Goal: Information Seeking & Learning: Learn about a topic

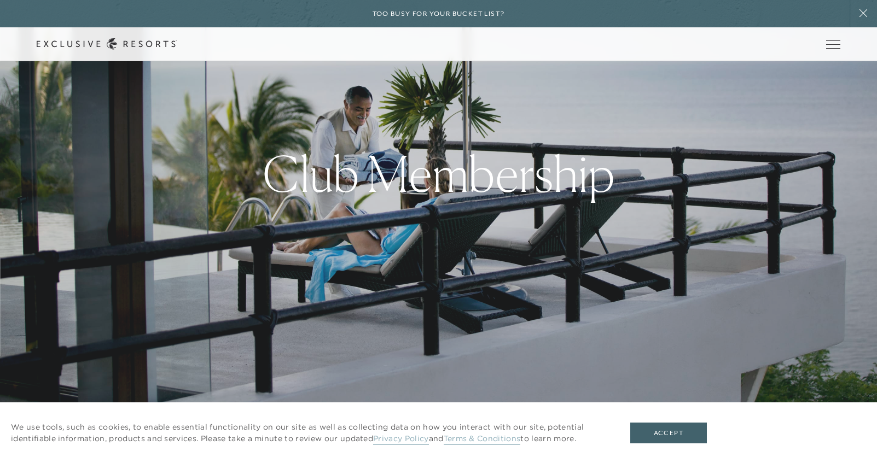
scroll to position [109, 0]
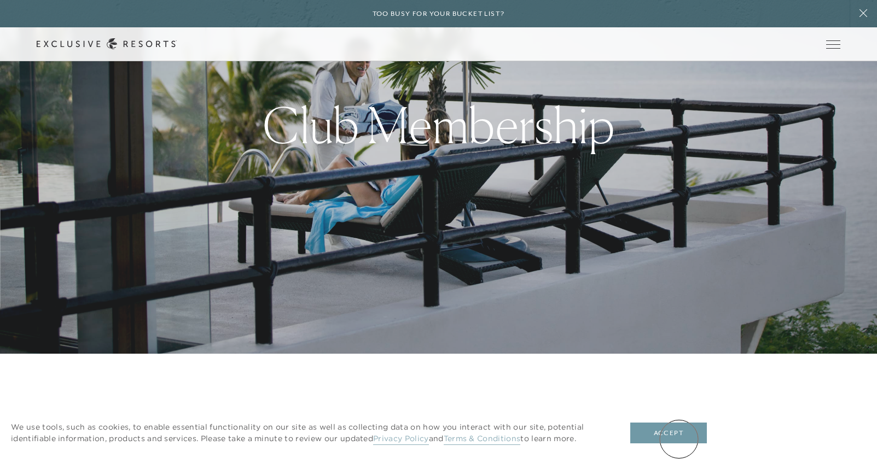
drag, startPoint x: 678, startPoint y: 439, endPoint x: 657, endPoint y: 416, distance: 31.8
click at [678, 439] on button "Accept" at bounding box center [668, 433] width 77 height 21
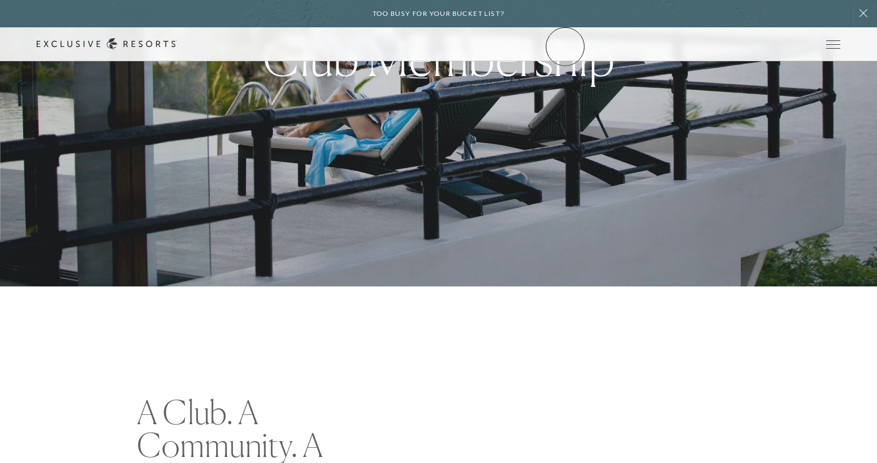
scroll to position [164, 0]
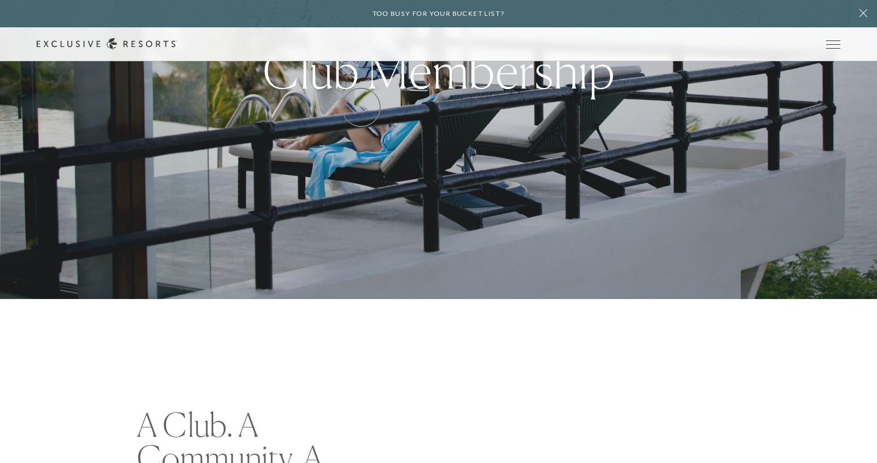
click at [0, 0] on link "Residence Collection" at bounding box center [0, 0] width 0 height 0
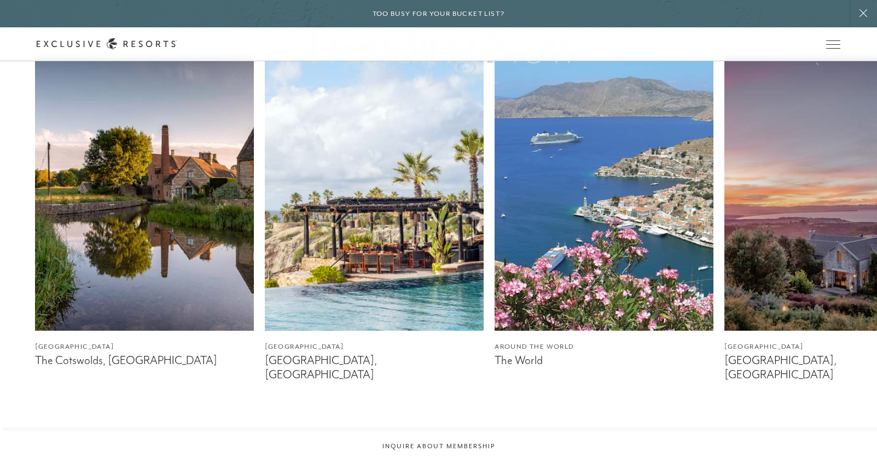
scroll to position [656, 0]
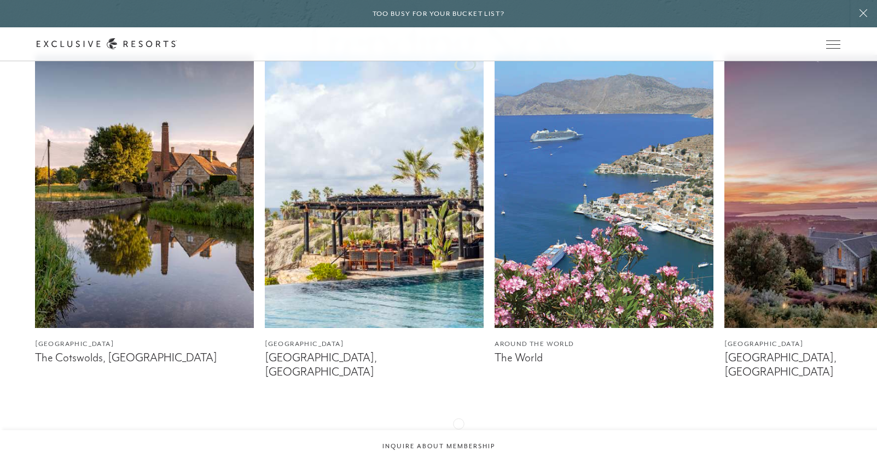
click at [458, 423] on div at bounding box center [452, 434] width 22 height 26
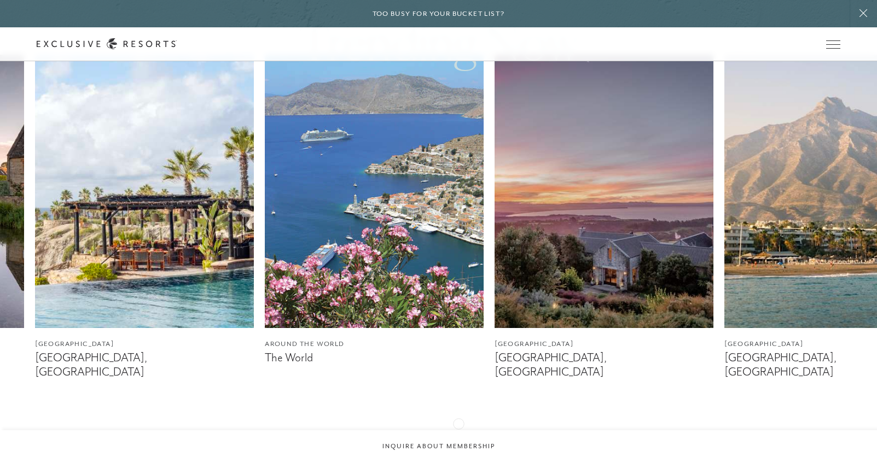
click at [458, 423] on div at bounding box center [452, 434] width 22 height 26
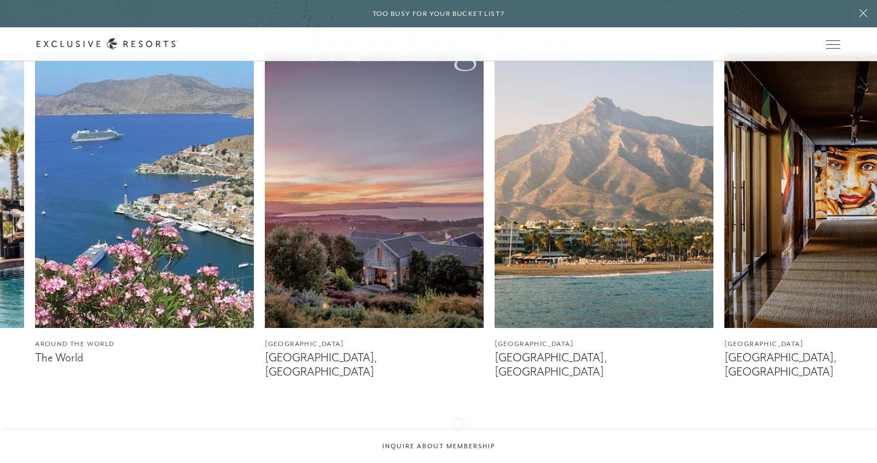
click at [458, 423] on div at bounding box center [452, 434] width 22 height 26
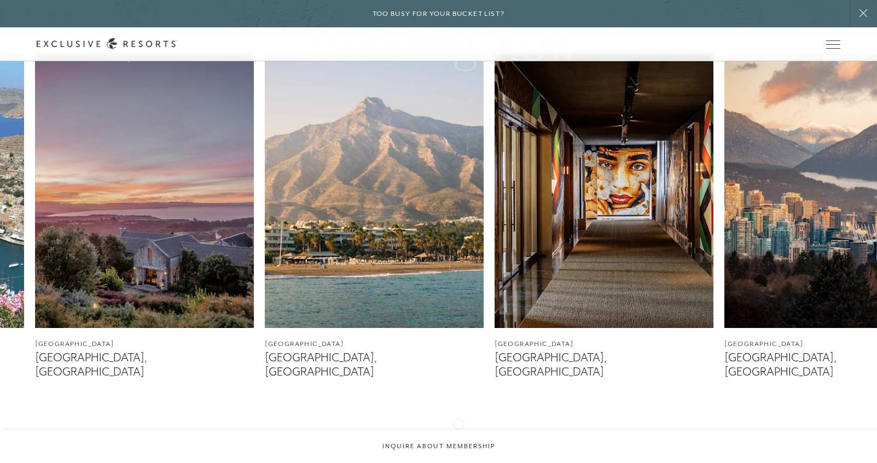
click at [458, 423] on div at bounding box center [452, 434] width 22 height 26
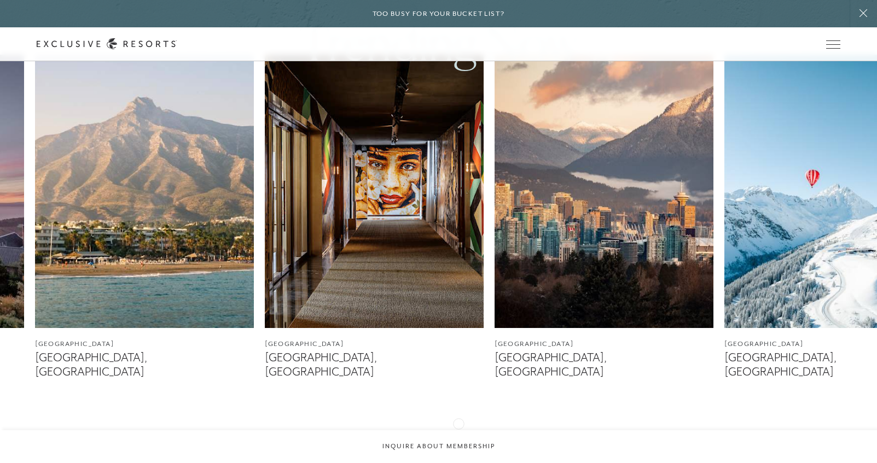
click at [458, 423] on div at bounding box center [452, 434] width 22 height 26
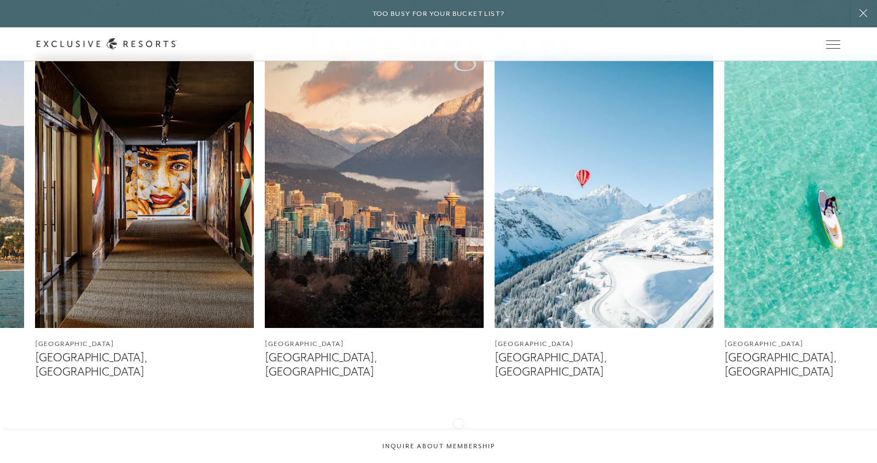
click at [458, 423] on div at bounding box center [452, 434] width 22 height 26
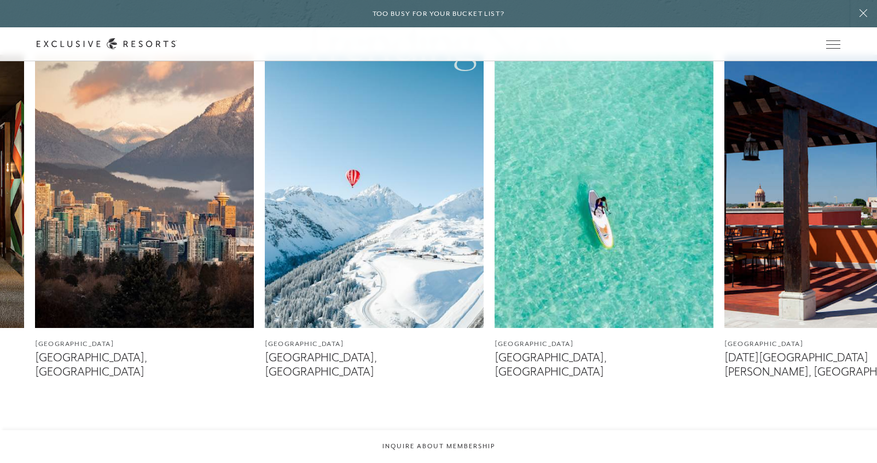
click at [458, 423] on div at bounding box center [452, 434] width 22 height 26
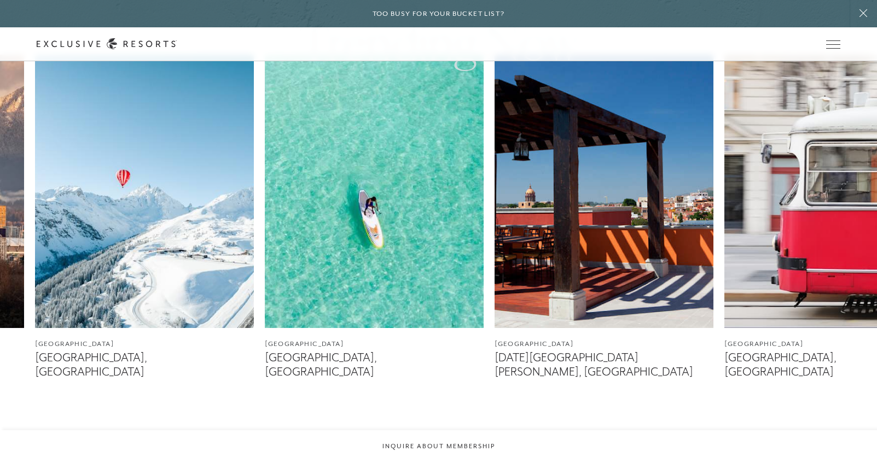
click at [458, 423] on div at bounding box center [452, 434] width 22 height 26
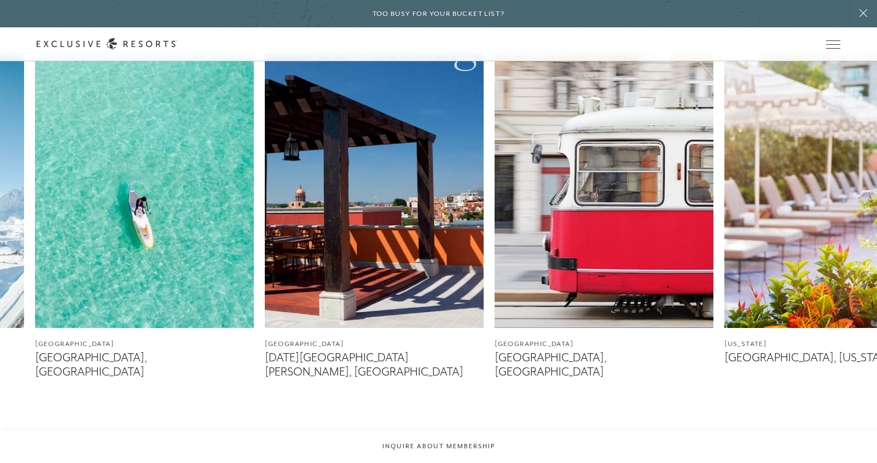
click at [458, 423] on div at bounding box center [452, 434] width 22 height 26
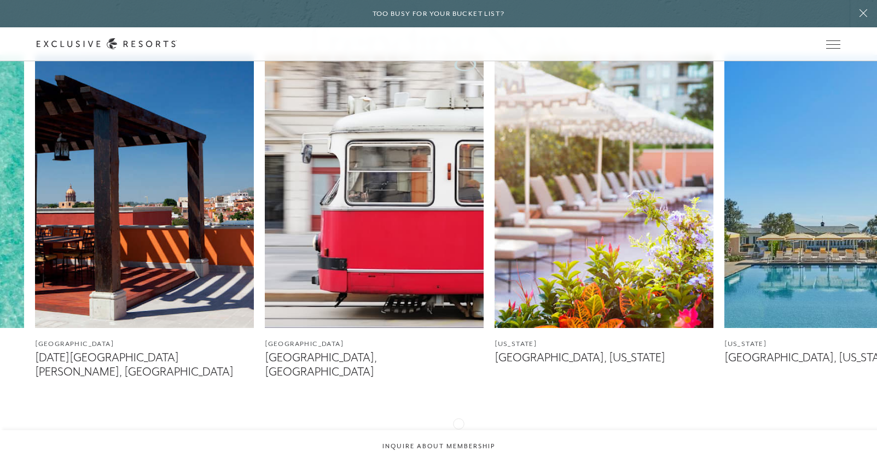
click at [458, 423] on div at bounding box center [452, 434] width 22 height 26
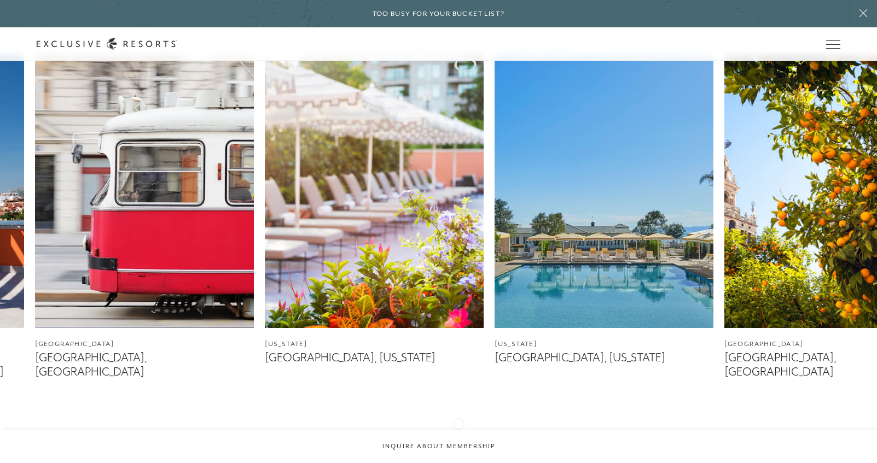
click at [458, 423] on div at bounding box center [452, 434] width 22 height 26
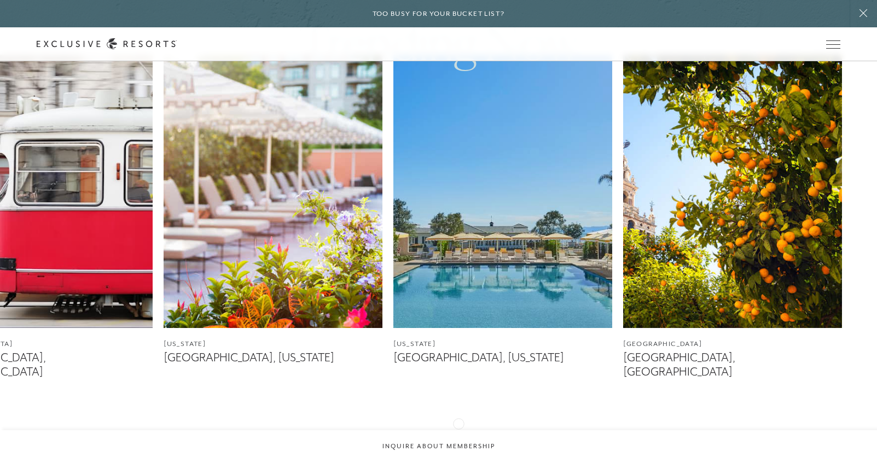
click at [458, 423] on div at bounding box center [452, 434] width 22 height 26
drag, startPoint x: 458, startPoint y: 423, endPoint x: 421, endPoint y: 420, distance: 37.3
click at [421, 431] on icon at bounding box center [425, 433] width 22 height 4
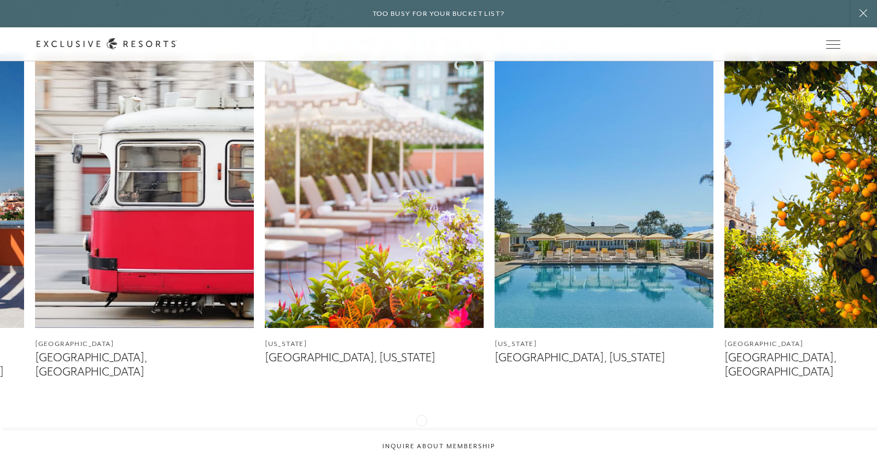
click at [421, 431] on icon at bounding box center [425, 433] width 22 height 4
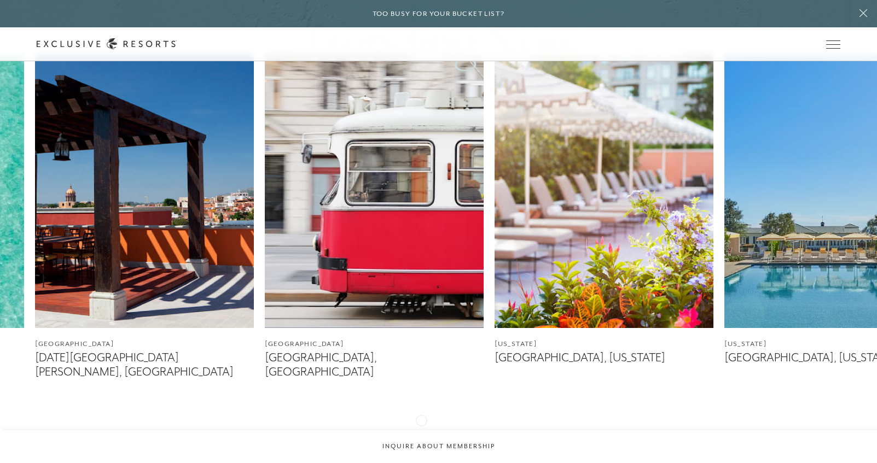
click at [421, 431] on icon at bounding box center [425, 433] width 22 height 4
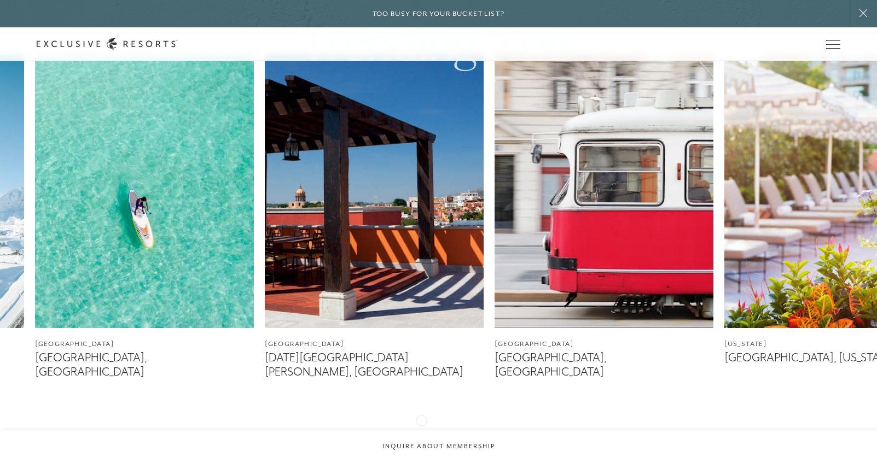
click at [421, 431] on icon at bounding box center [425, 433] width 22 height 4
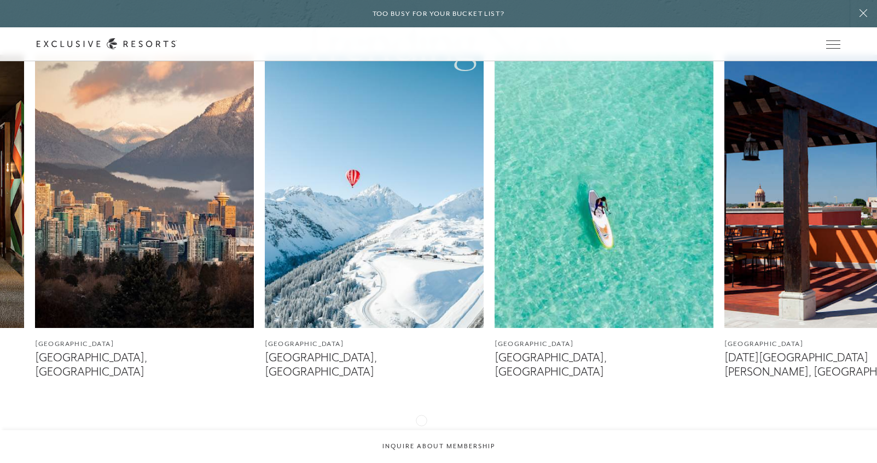
click at [421, 431] on icon at bounding box center [425, 433] width 22 height 4
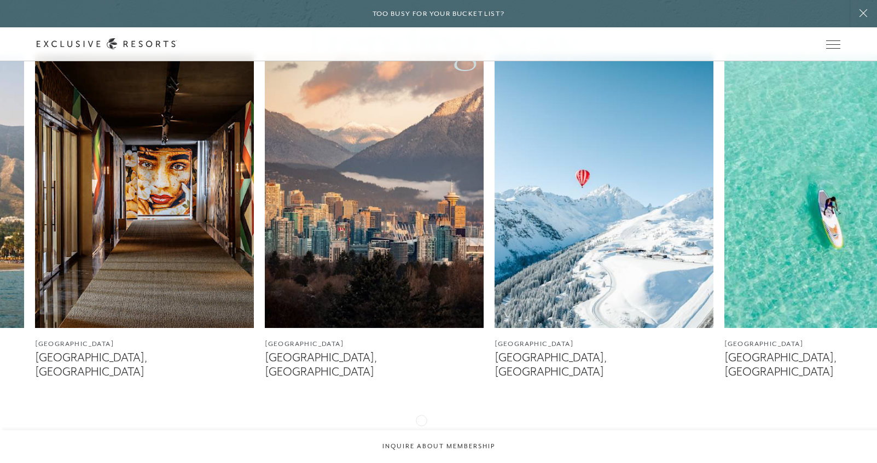
click at [421, 431] on icon at bounding box center [425, 433] width 22 height 4
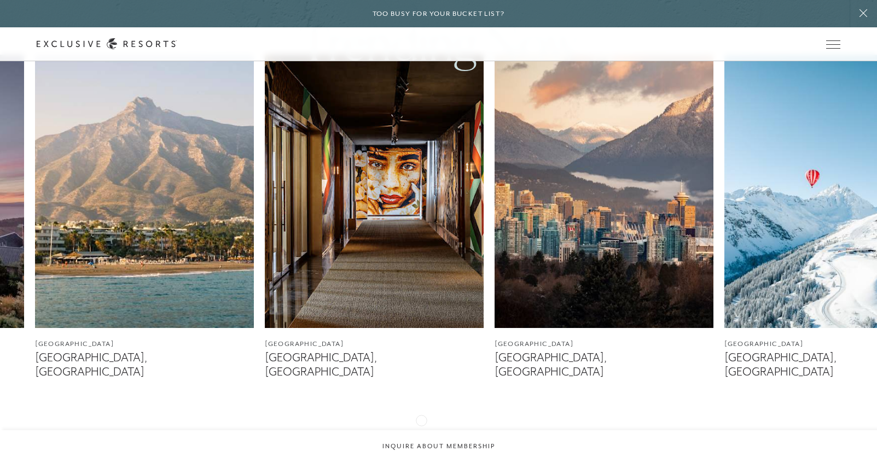
click at [421, 431] on icon at bounding box center [425, 433] width 22 height 4
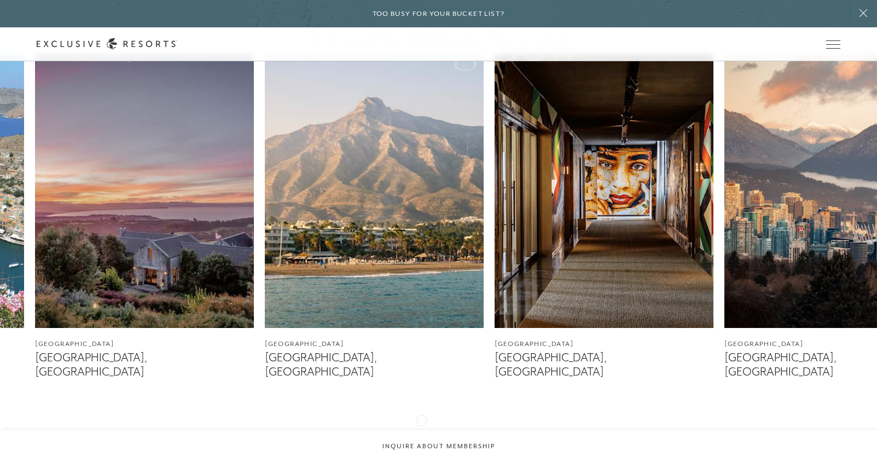
click at [421, 431] on icon at bounding box center [425, 433] width 22 height 4
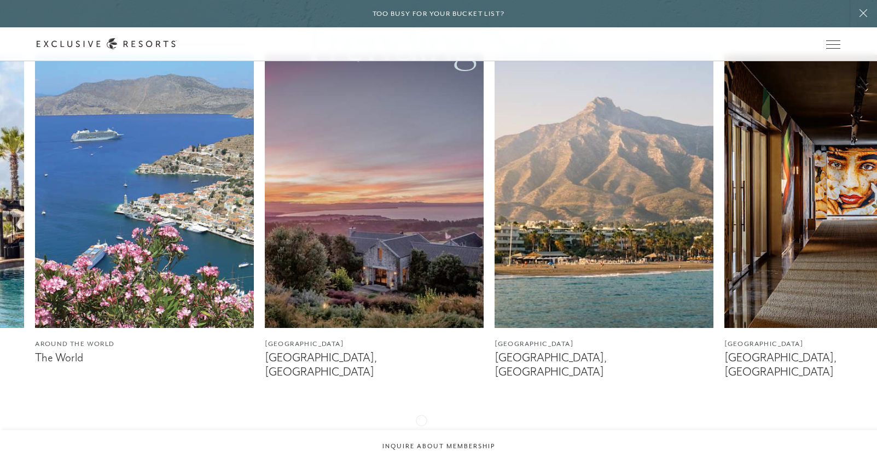
click at [421, 431] on icon at bounding box center [425, 433] width 22 height 4
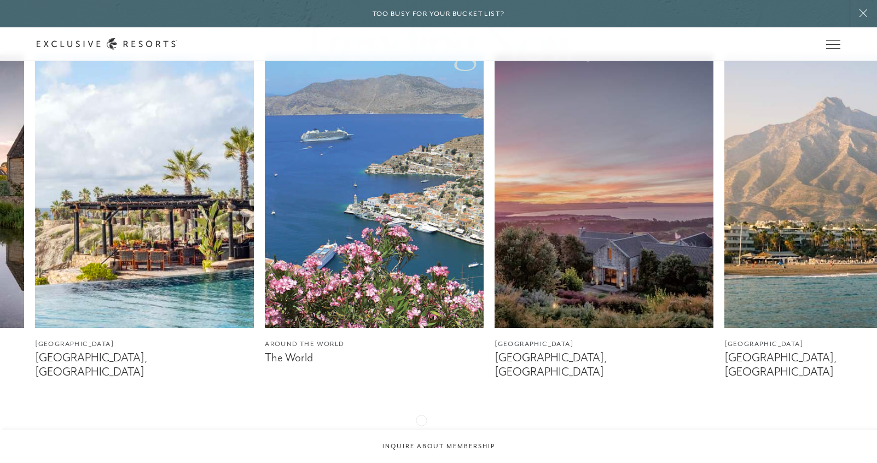
click at [421, 431] on icon at bounding box center [425, 433] width 22 height 4
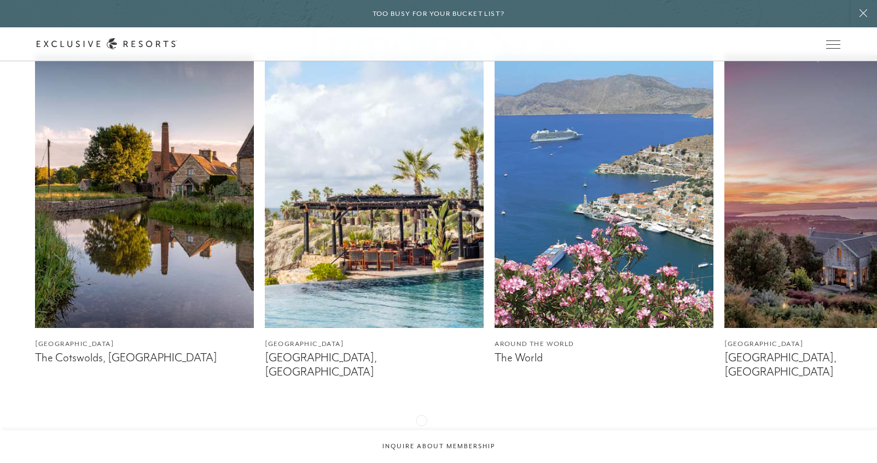
click at [399, 239] on img at bounding box center [374, 192] width 219 height 274
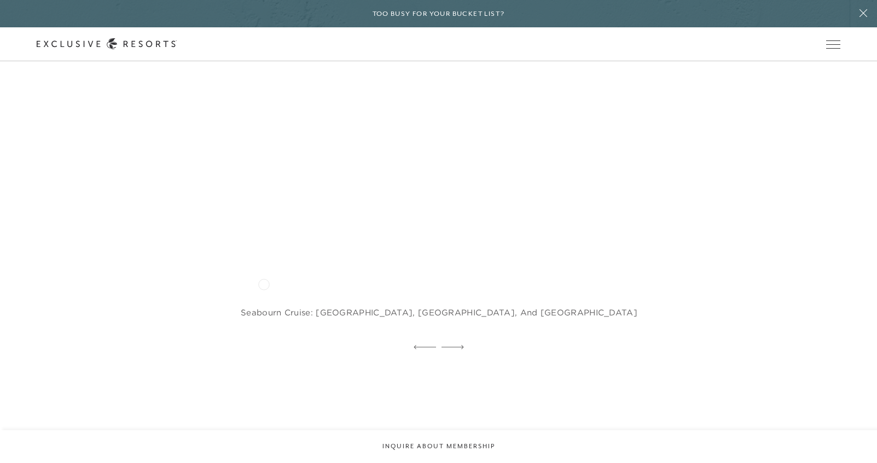
scroll to position [3282, 0]
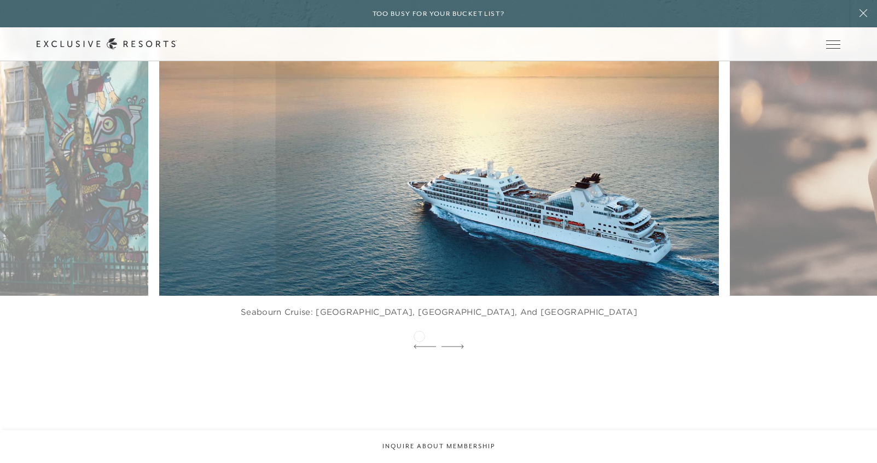
click at [419, 345] on icon at bounding box center [425, 347] width 22 height 4
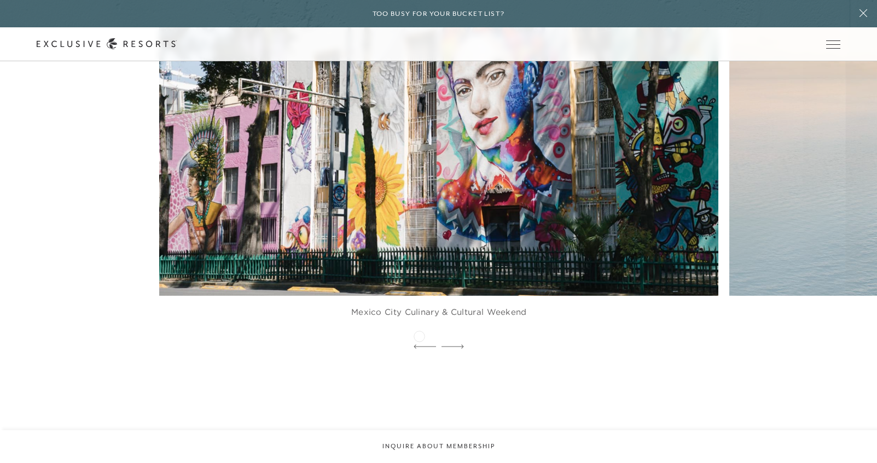
click at [419, 345] on icon at bounding box center [425, 347] width 22 height 4
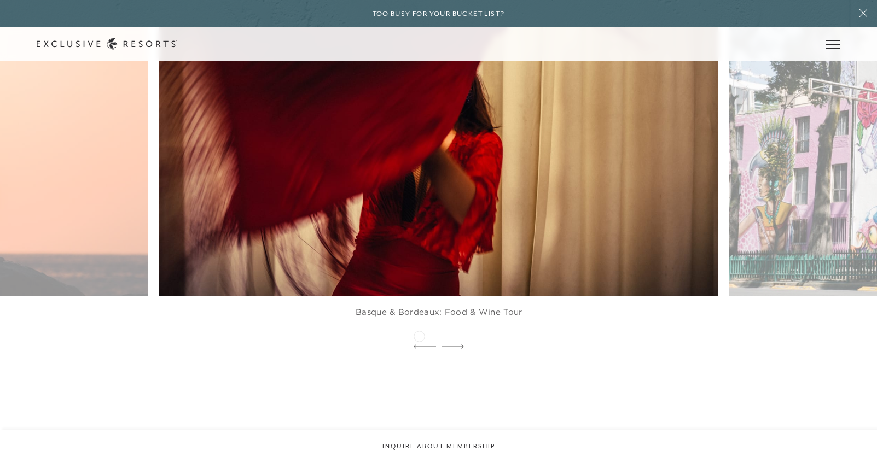
click at [419, 345] on icon at bounding box center [425, 347] width 22 height 4
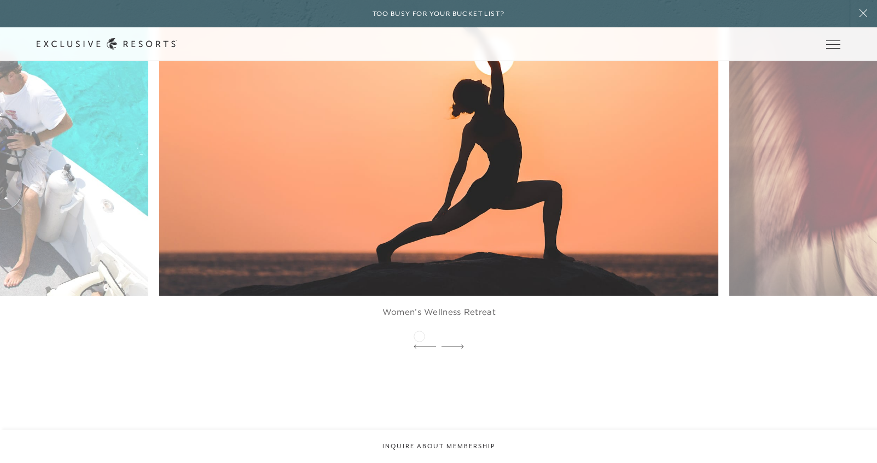
click at [419, 345] on icon at bounding box center [425, 347] width 22 height 4
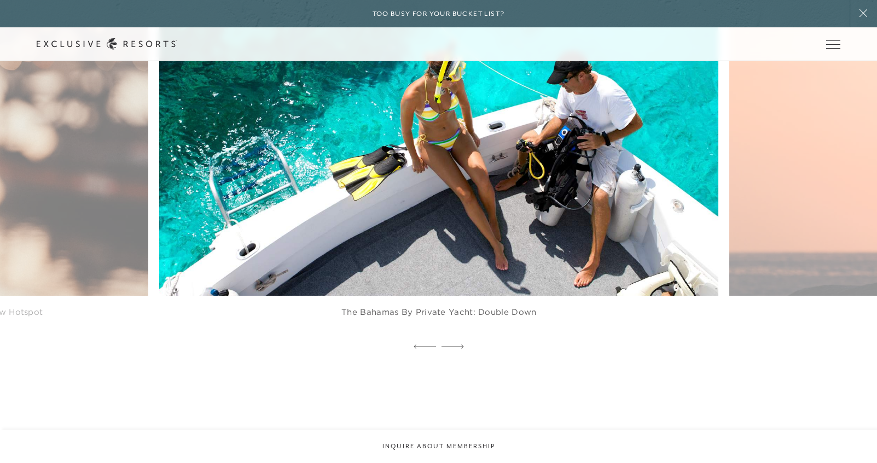
click at [419, 345] on icon at bounding box center [425, 347] width 22 height 4
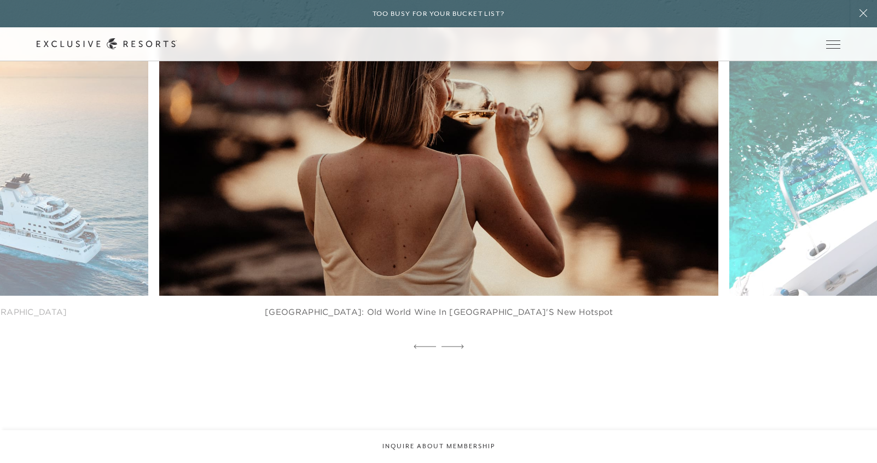
click at [419, 345] on icon at bounding box center [425, 347] width 22 height 4
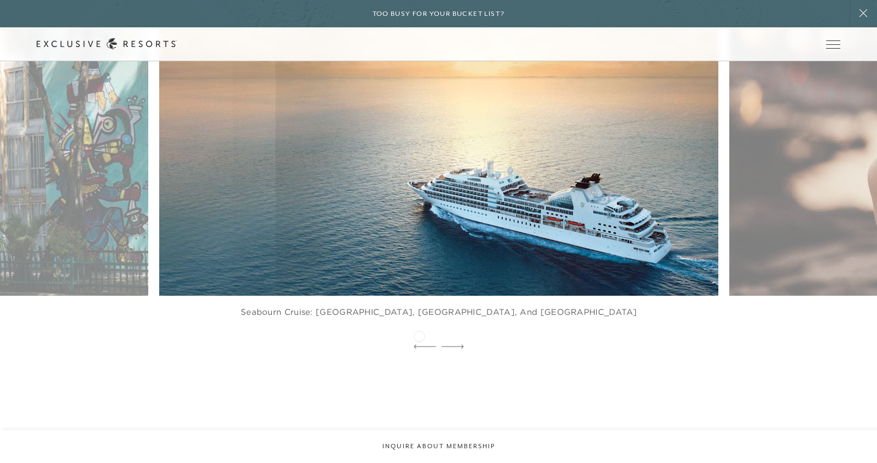
click at [419, 345] on icon at bounding box center [425, 347] width 22 height 4
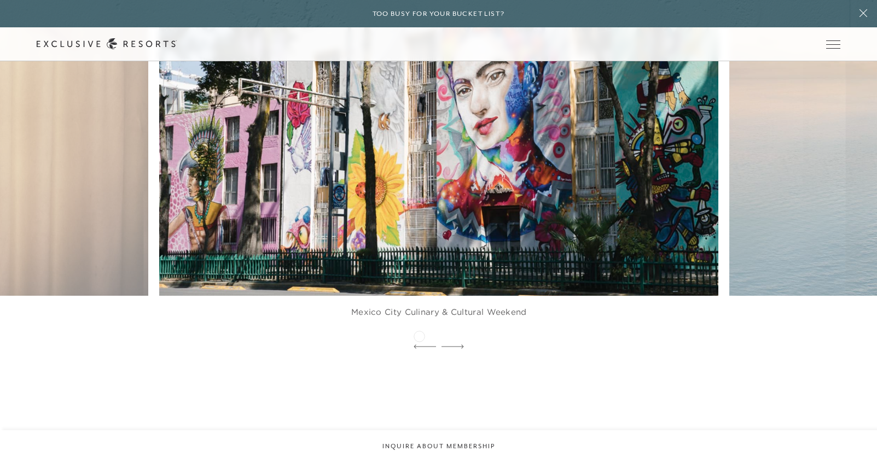
click at [419, 345] on icon at bounding box center [425, 347] width 22 height 4
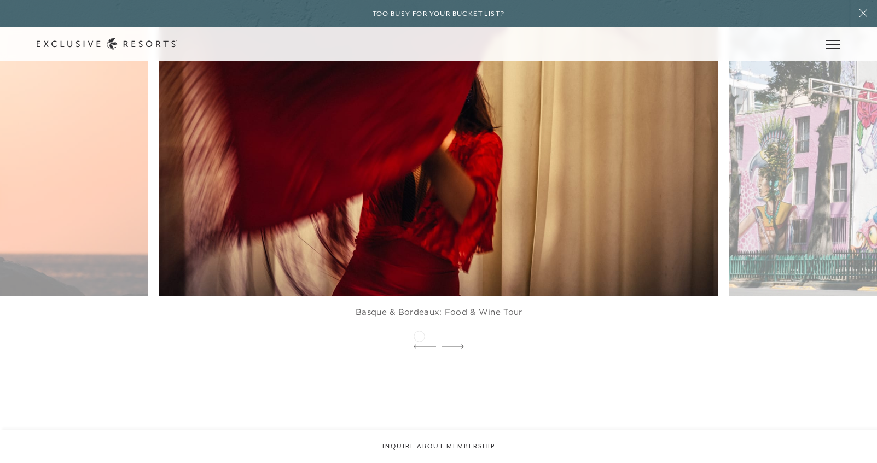
click at [419, 345] on icon at bounding box center [425, 347] width 22 height 4
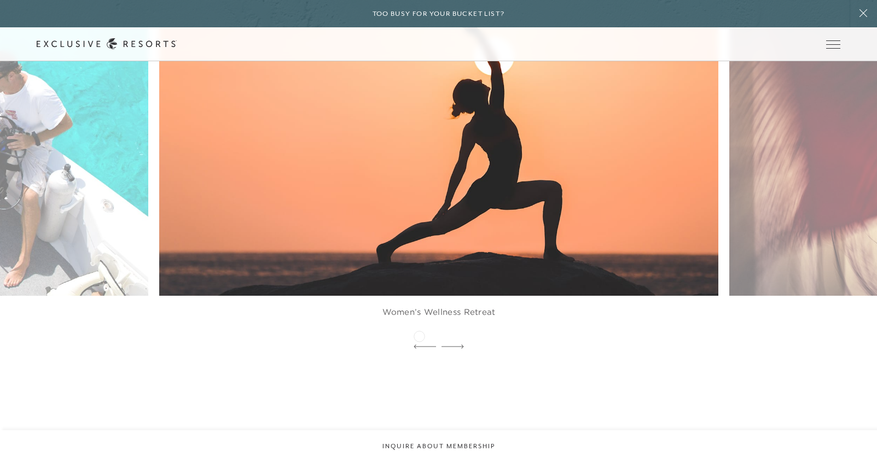
click at [419, 345] on icon at bounding box center [425, 347] width 22 height 4
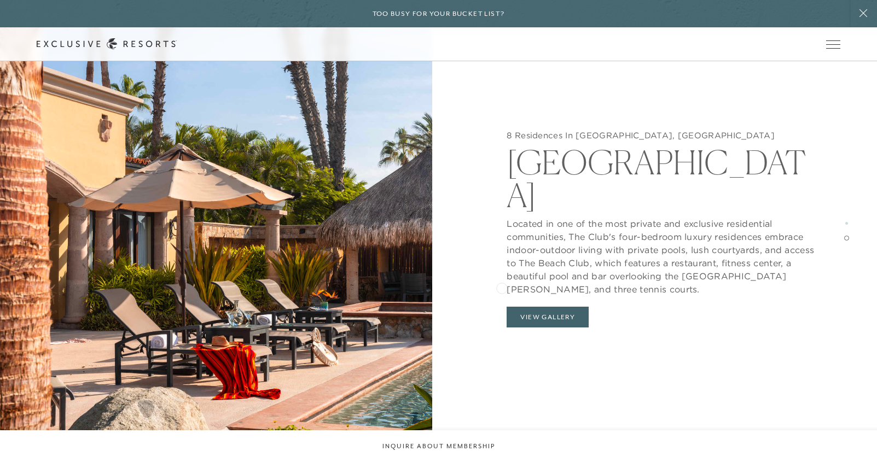
scroll to position [2024, 0]
click at [545, 307] on button "View Gallery" at bounding box center [548, 317] width 82 height 21
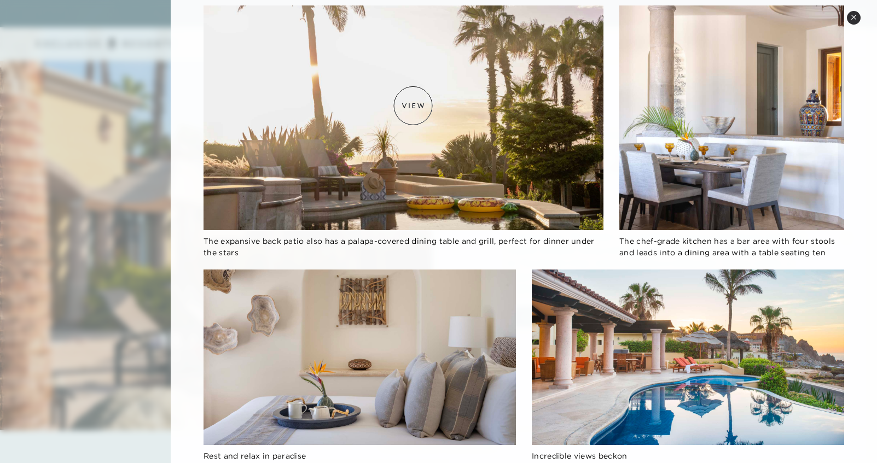
scroll to position [930, 0]
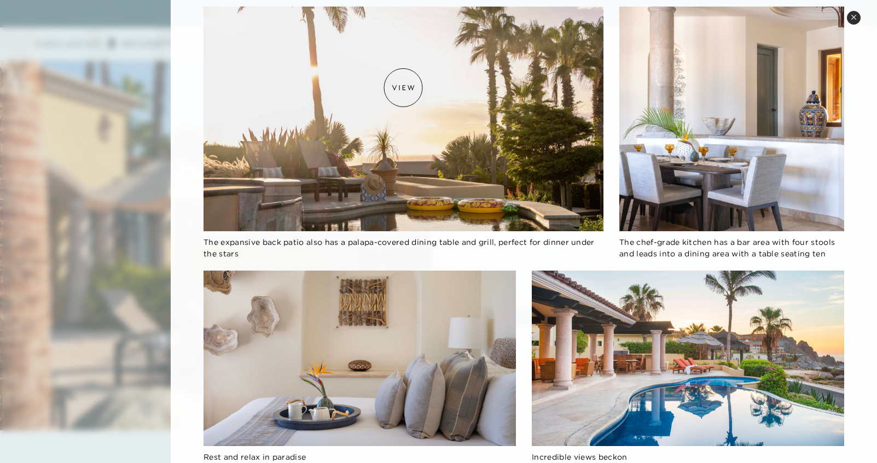
click at [403, 87] on img at bounding box center [403, 119] width 400 height 225
click at [395, 149] on img at bounding box center [403, 119] width 400 height 225
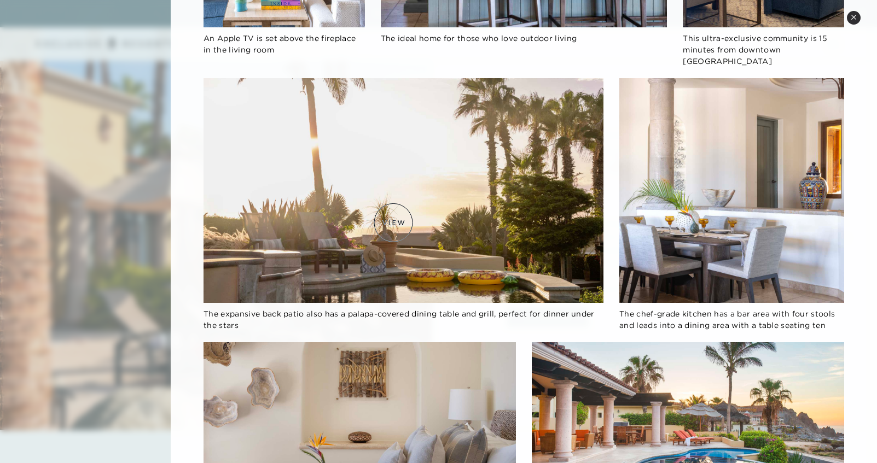
scroll to position [821, 0]
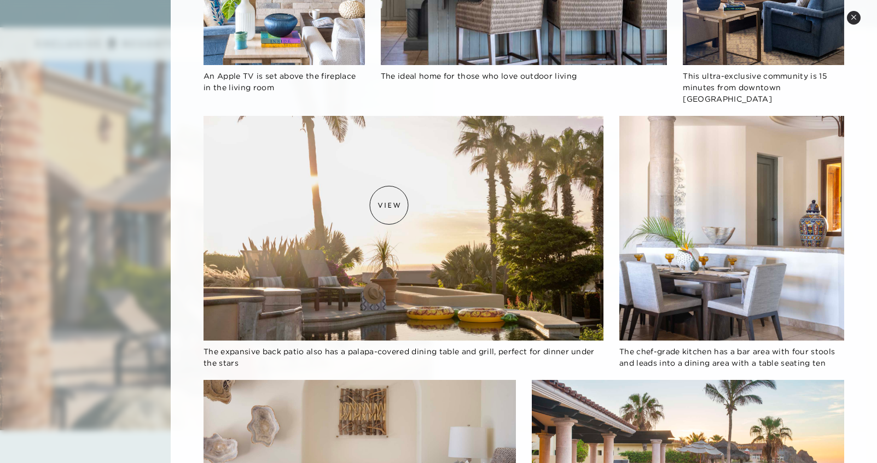
click at [389, 205] on img at bounding box center [403, 228] width 400 height 225
drag, startPoint x: 389, startPoint y: 205, endPoint x: 468, endPoint y: 227, distance: 81.8
click at [468, 227] on img at bounding box center [403, 228] width 400 height 225
click at [399, 346] on div "The expansive back patio also has a palapa-covered dining table and grill, perf…" at bounding box center [403, 357] width 400 height 23
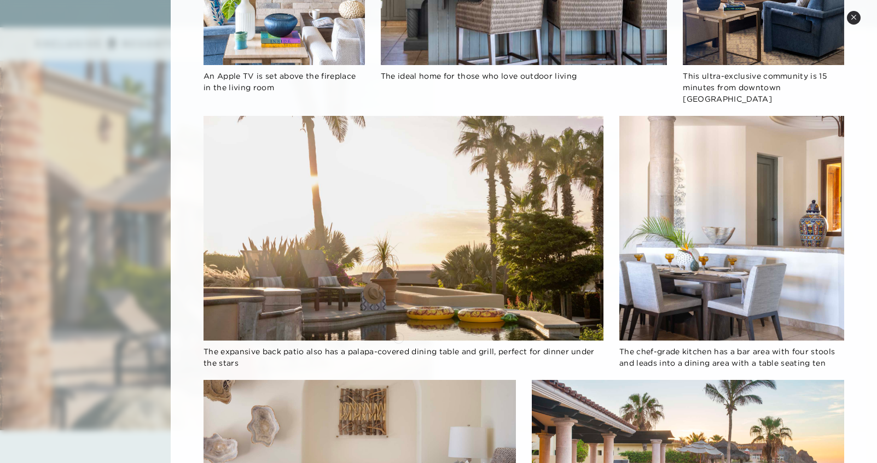
click at [398, 347] on span "The expansive back patio also has a palapa-covered dining table and grill, perf…" at bounding box center [398, 357] width 391 height 21
click at [379, 251] on img at bounding box center [403, 228] width 400 height 225
drag, startPoint x: 490, startPoint y: 240, endPoint x: 293, endPoint y: 241, distance: 196.4
click at [294, 241] on img at bounding box center [403, 228] width 400 height 225
click at [292, 165] on img at bounding box center [403, 228] width 400 height 225
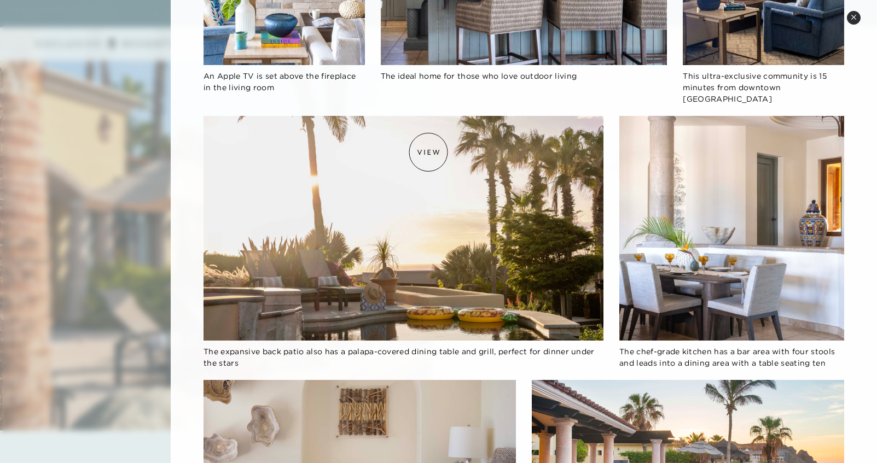
drag, startPoint x: 428, startPoint y: 152, endPoint x: 403, endPoint y: 173, distance: 33.4
click at [403, 173] on img at bounding box center [403, 228] width 400 height 225
click at [731, 252] on img at bounding box center [731, 228] width 225 height 225
click at [729, 212] on img at bounding box center [731, 228] width 225 height 225
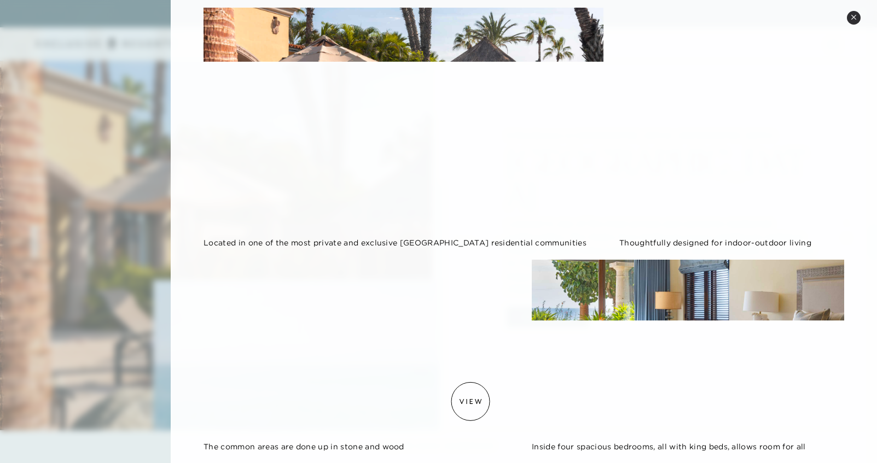
scroll to position [0, 0]
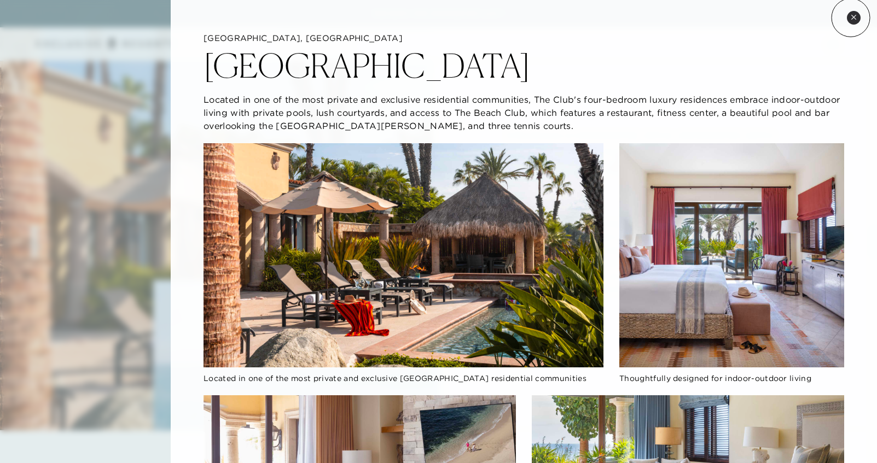
click at [851, 18] on icon at bounding box center [854, 17] width 6 height 6
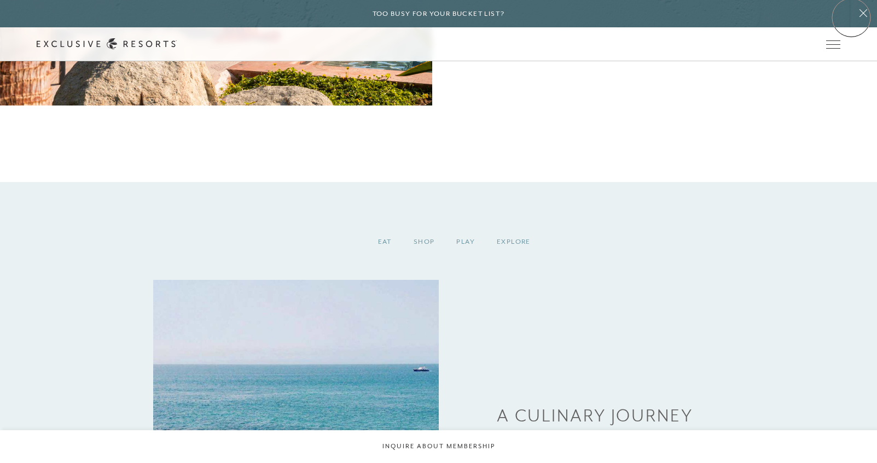
scroll to position [2131, 0]
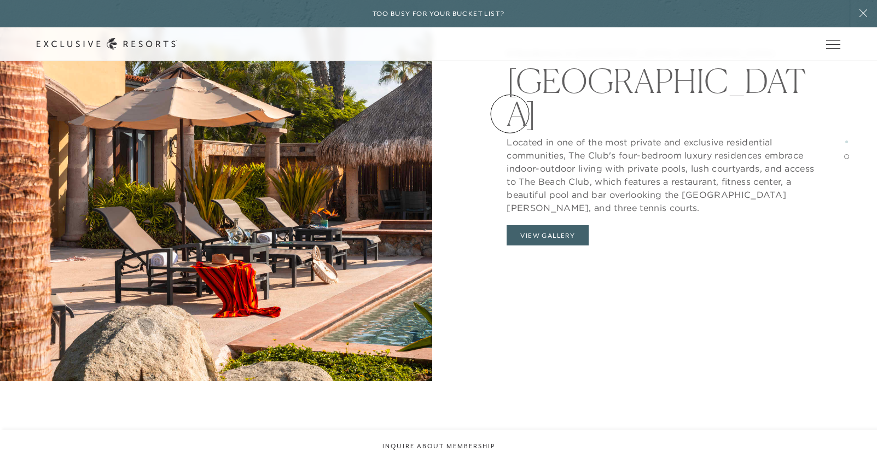
click at [0, 0] on link "Experience Collection" at bounding box center [0, 0] width 0 height 0
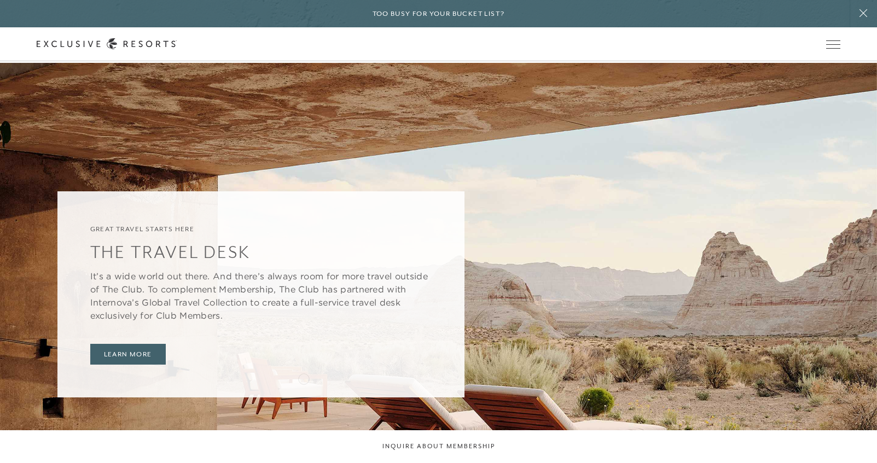
scroll to position [2735, 0]
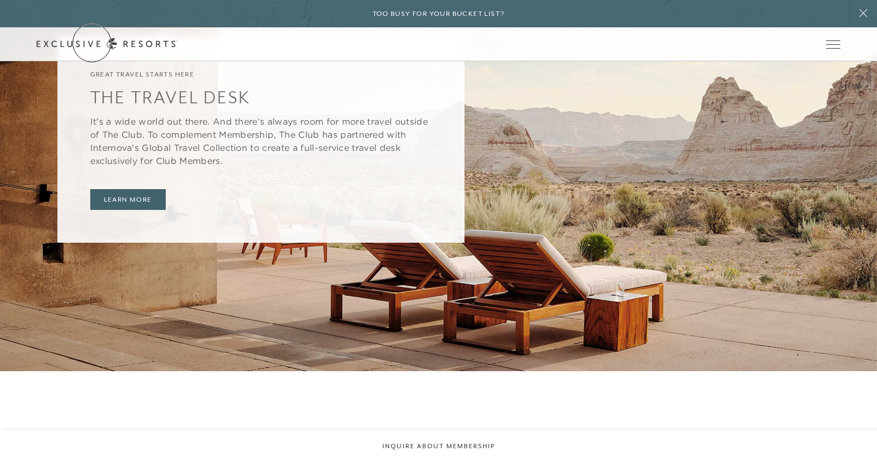
click at [0, 0] on link "Get Started" at bounding box center [0, 0] width 0 height 0
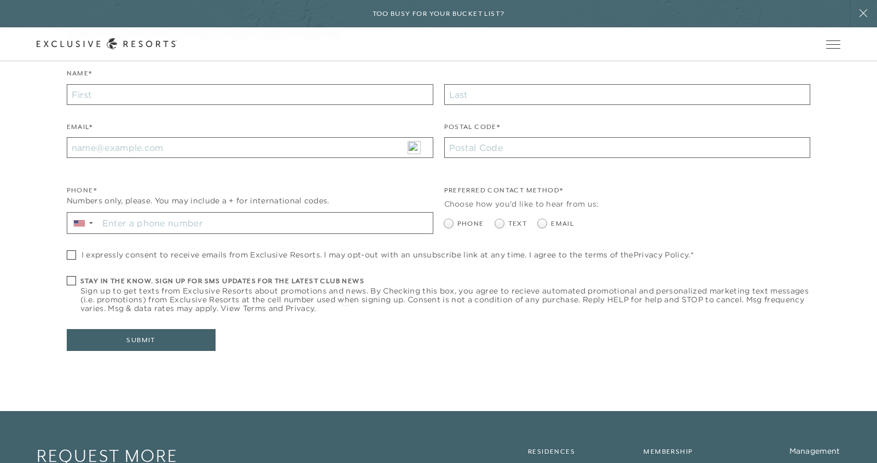
scroll to position [422, 0]
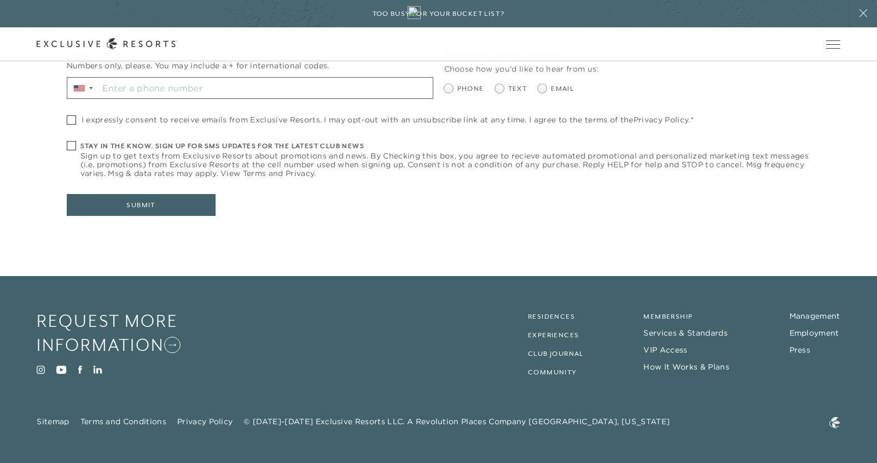
click at [538, 309] on footer "Request More Information Visit Instagram Visit Youtube Visit Facebook Visit Lin…" at bounding box center [438, 369] width 877 height 187
click at [537, 317] on link "Residences" at bounding box center [551, 317] width 47 height 8
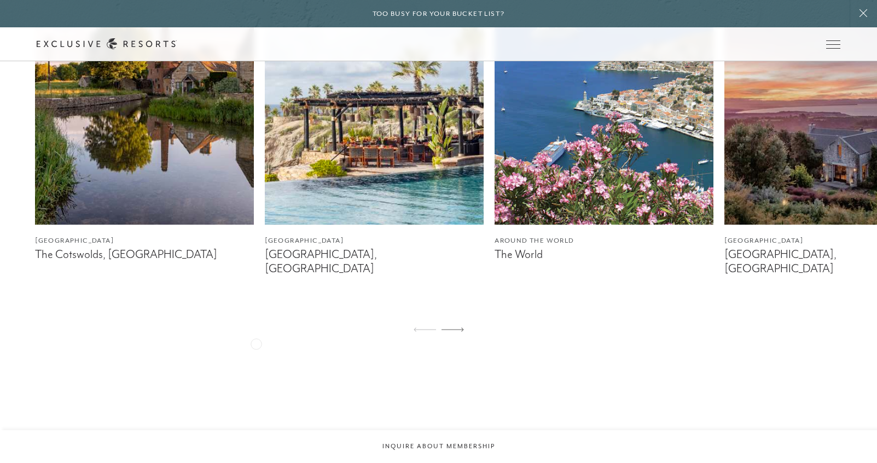
scroll to position [766, 0]
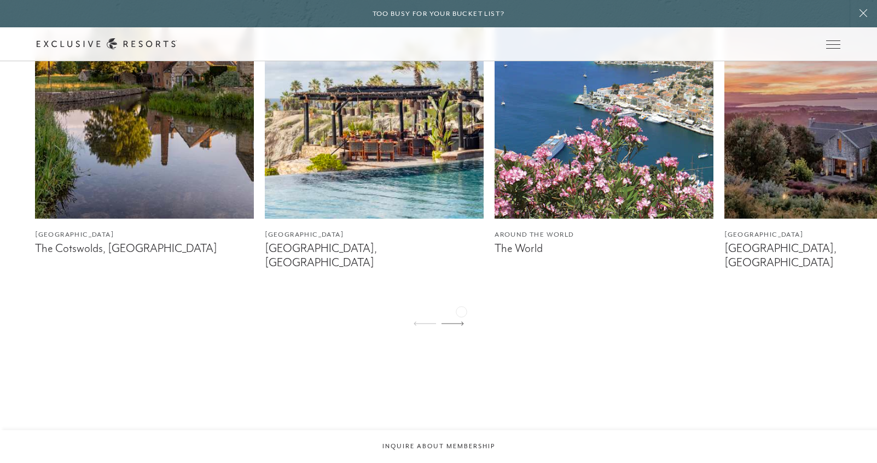
click at [461, 322] on icon at bounding box center [452, 324] width 22 height 4
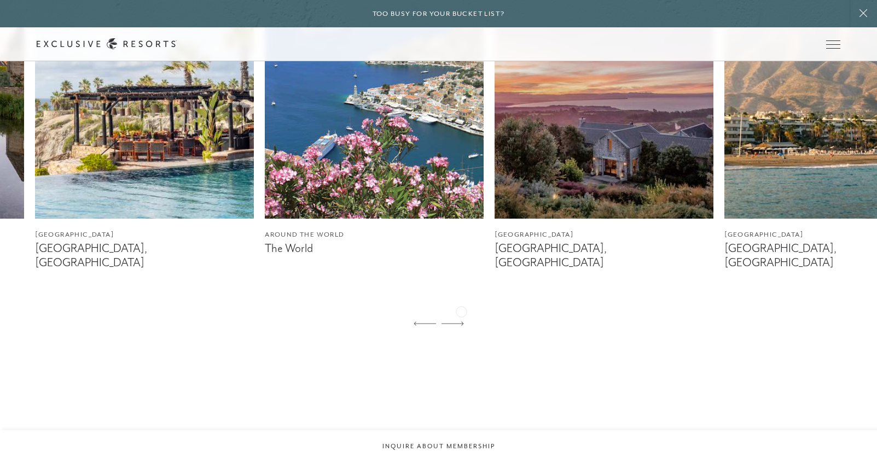
click at [461, 322] on icon at bounding box center [452, 324] width 22 height 4
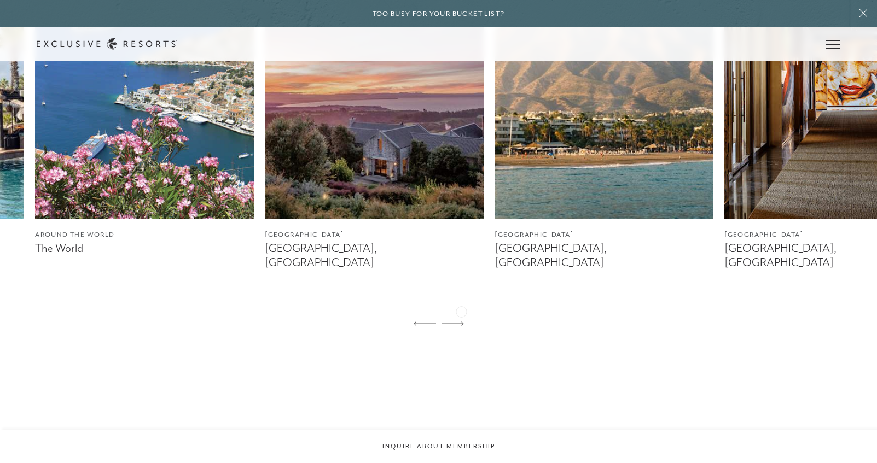
click at [461, 322] on icon at bounding box center [452, 324] width 22 height 4
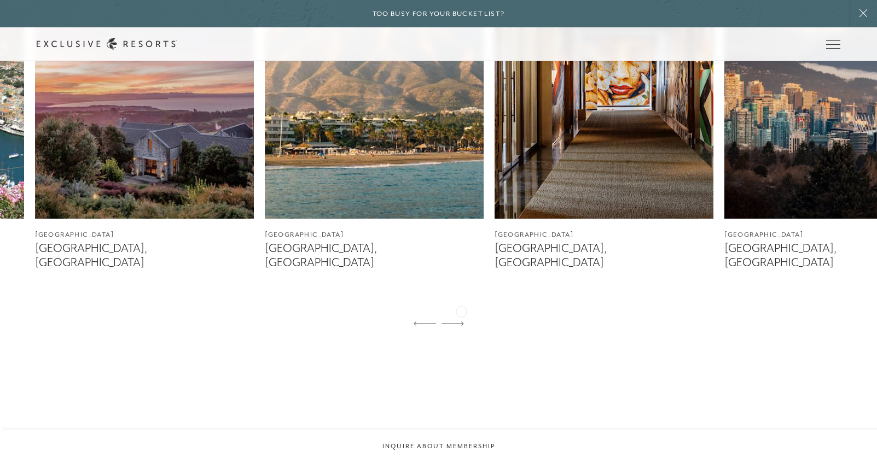
click at [461, 322] on icon at bounding box center [452, 324] width 22 height 4
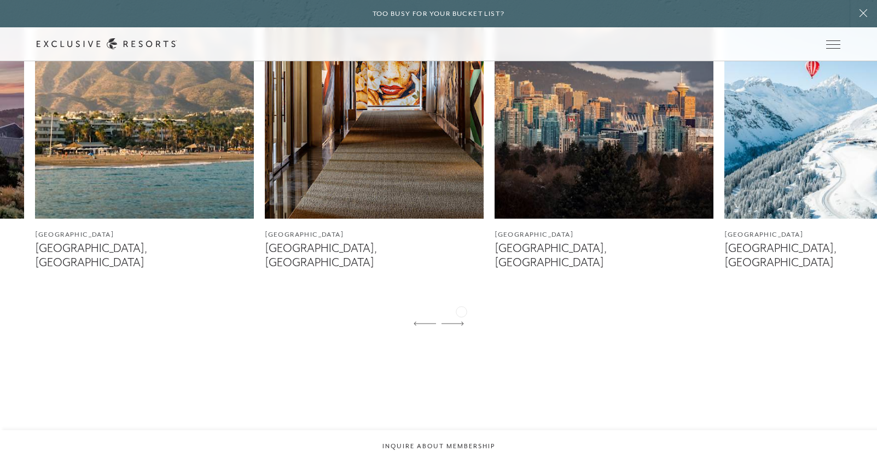
click at [461, 322] on icon at bounding box center [452, 324] width 22 height 4
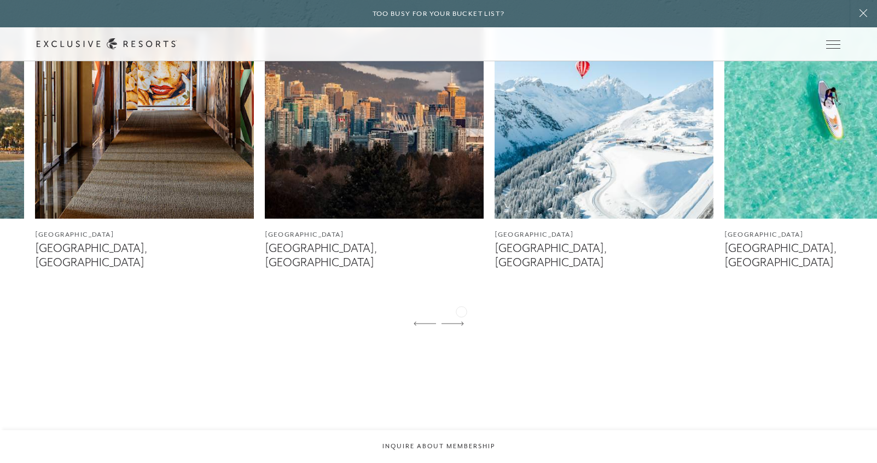
click at [461, 322] on icon at bounding box center [452, 324] width 22 height 4
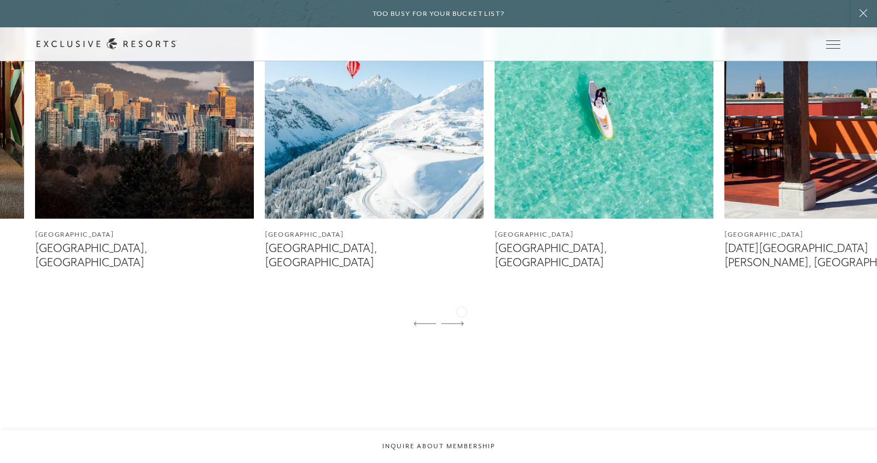
click at [461, 322] on icon at bounding box center [452, 324] width 22 height 4
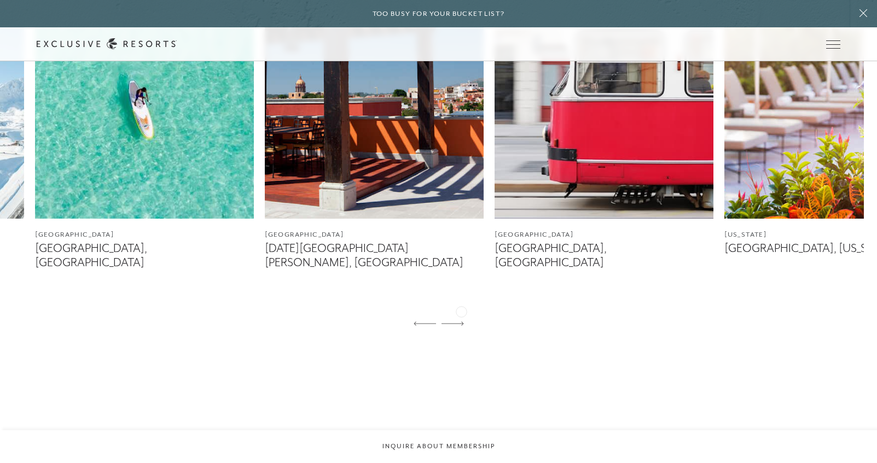
click at [461, 322] on icon at bounding box center [452, 324] width 22 height 4
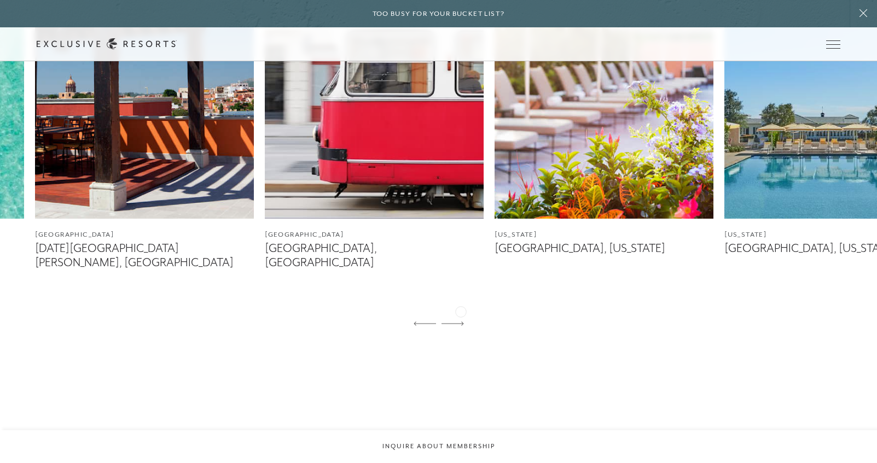
click at [461, 322] on icon at bounding box center [452, 324] width 22 height 4
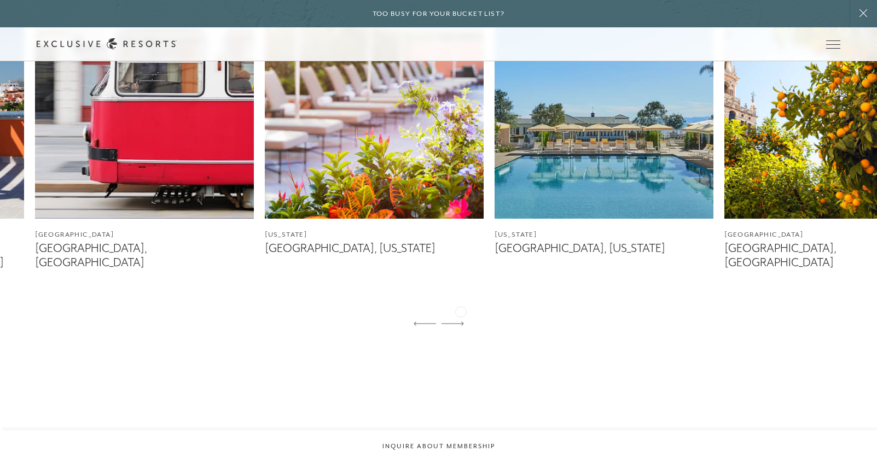
click at [461, 322] on icon at bounding box center [452, 324] width 22 height 4
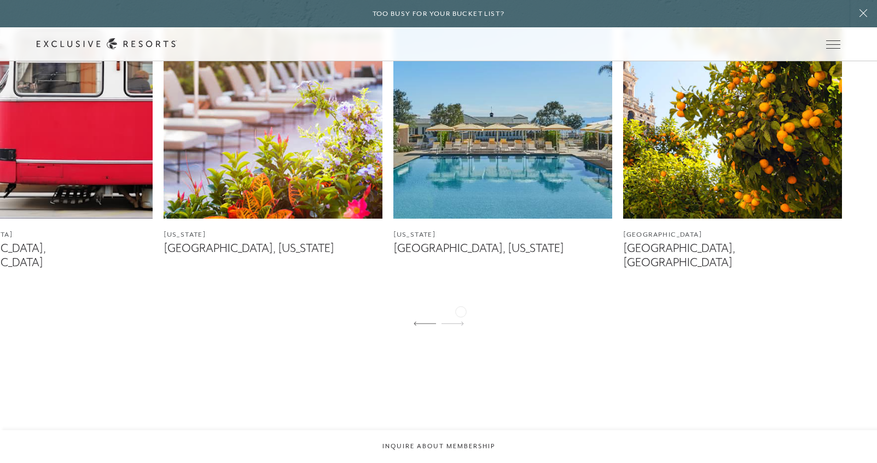
click at [461, 322] on icon at bounding box center [452, 324] width 22 height 4
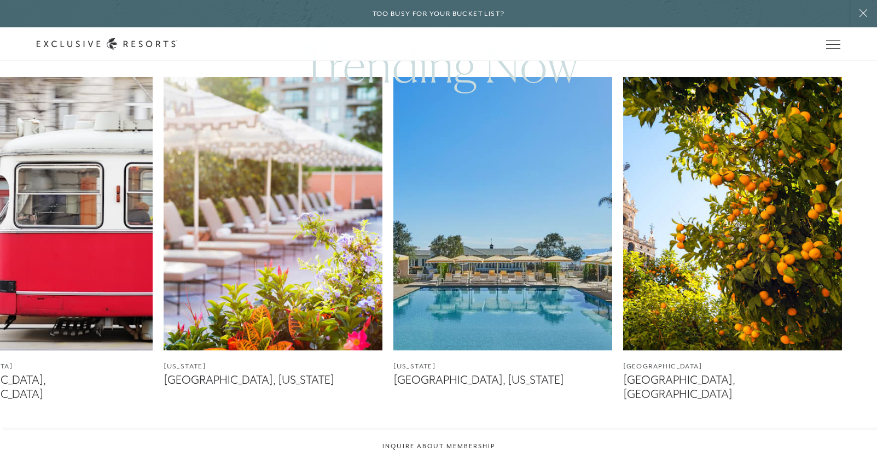
scroll to position [602, 0]
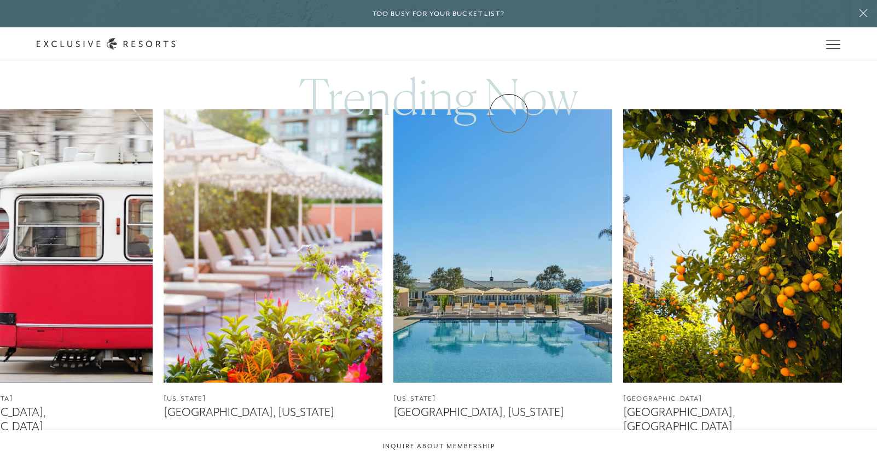
click at [0, 0] on link "Experience Collection" at bounding box center [0, 0] width 0 height 0
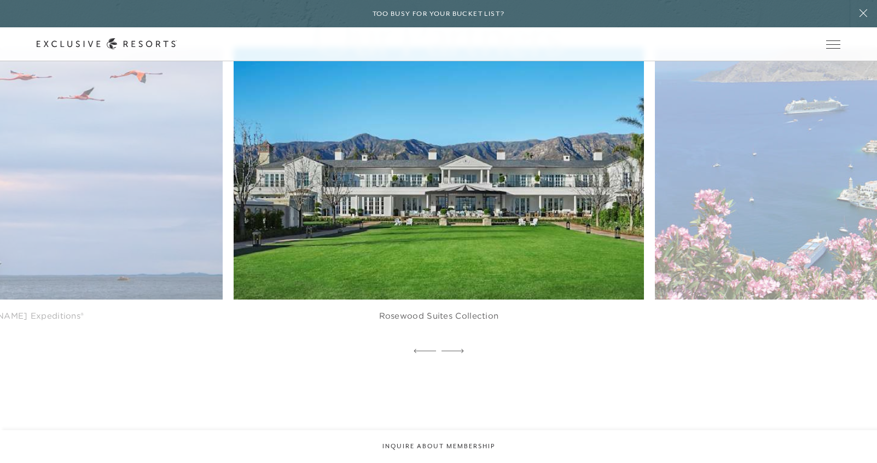
scroll to position [3173, 0]
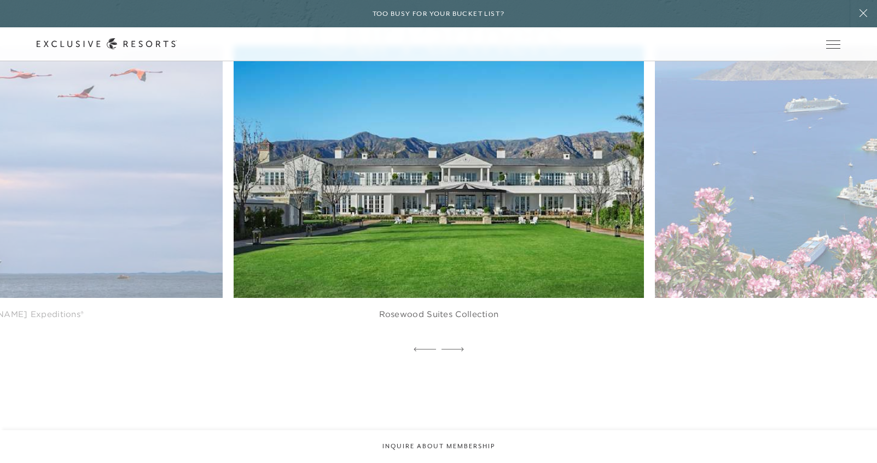
click at [451, 347] on icon at bounding box center [452, 349] width 22 height 4
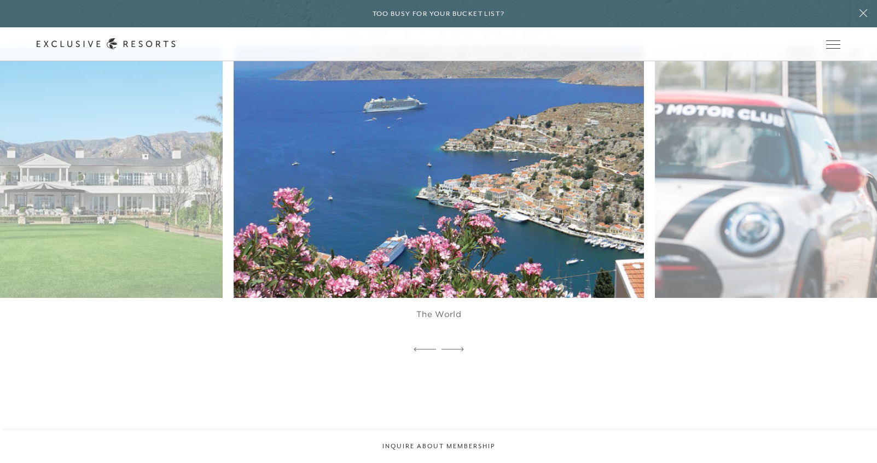
click at [451, 347] on icon at bounding box center [452, 349] width 22 height 4
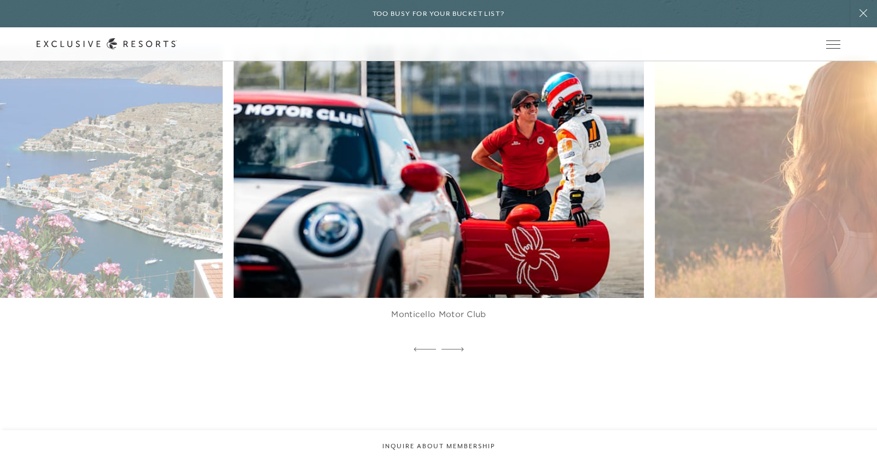
click at [451, 347] on icon at bounding box center [452, 349] width 22 height 4
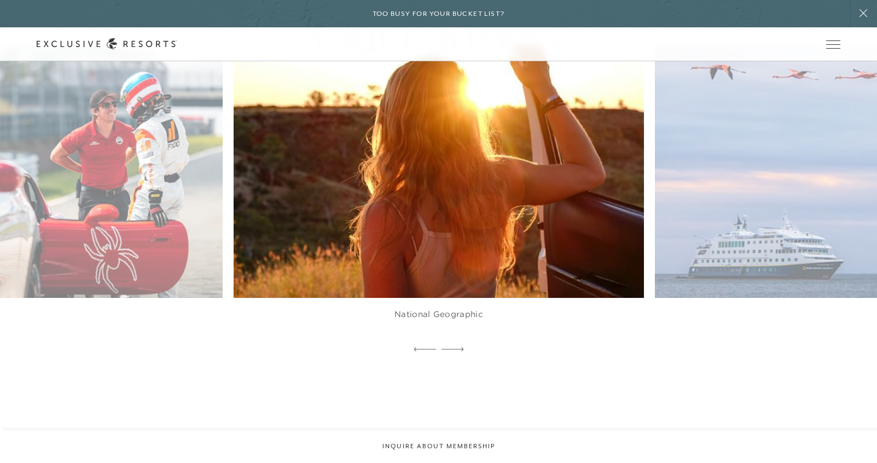
click at [451, 347] on icon at bounding box center [452, 349] width 22 height 4
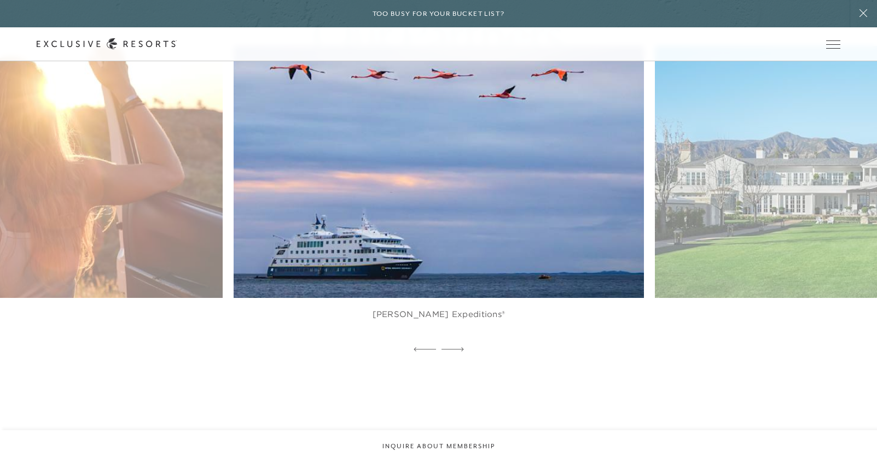
click at [451, 347] on icon at bounding box center [452, 349] width 22 height 4
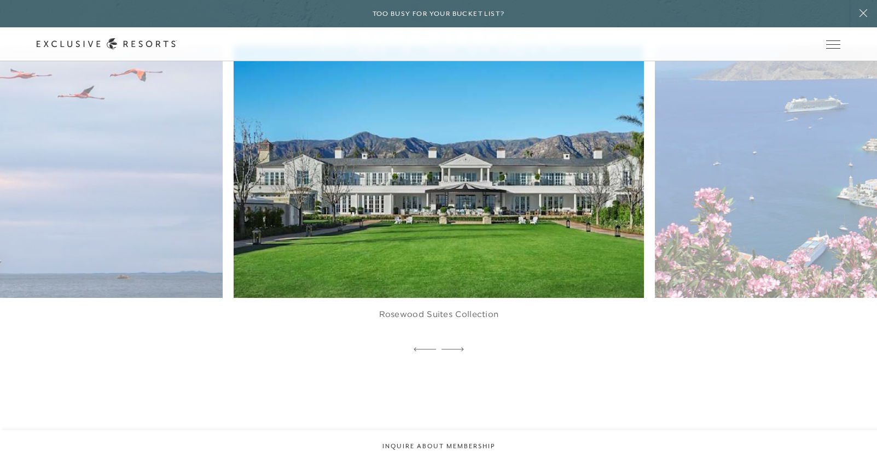
click at [451, 347] on icon at bounding box center [452, 349] width 22 height 4
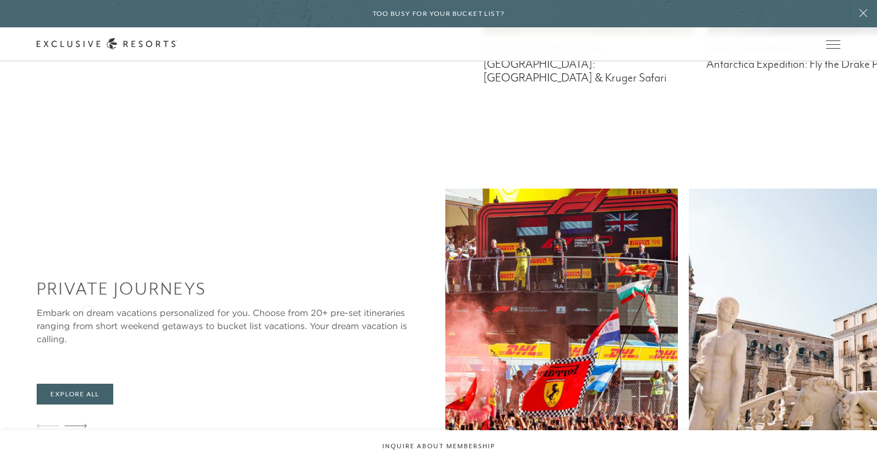
scroll to position [930, 0]
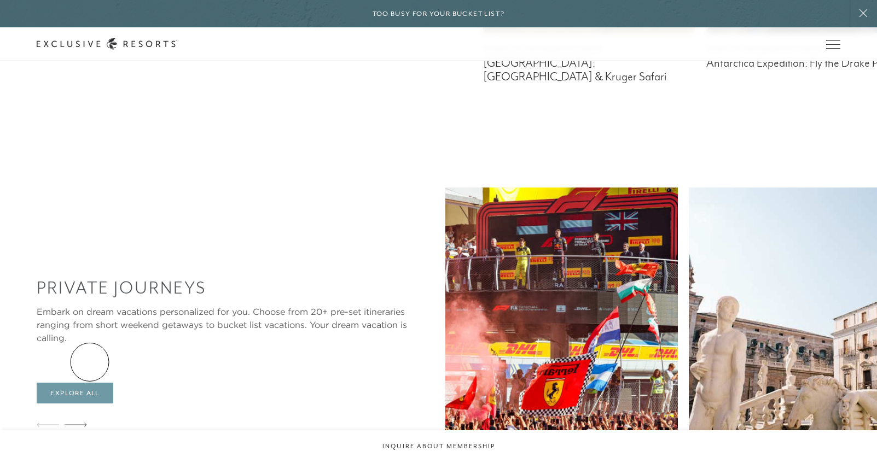
click at [90, 383] on link "Explore All" at bounding box center [75, 393] width 76 height 21
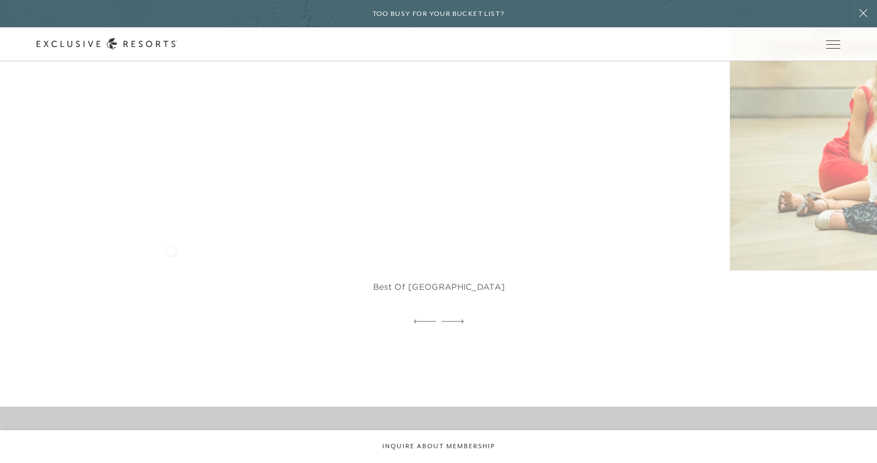
scroll to position [1039, 0]
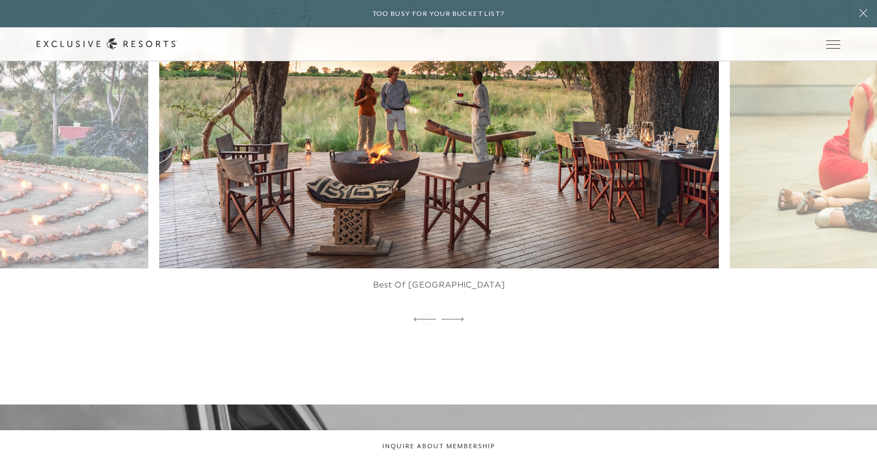
click at [427, 318] on icon at bounding box center [425, 319] width 22 height 4
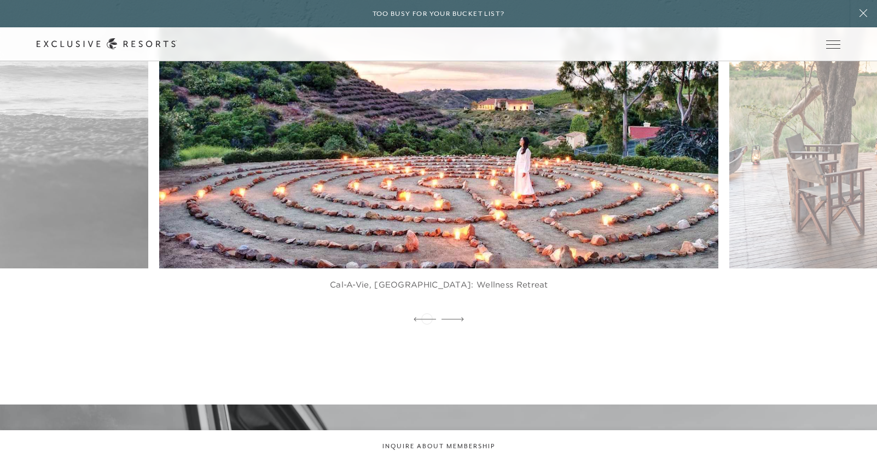
click at [427, 318] on icon at bounding box center [425, 319] width 22 height 4
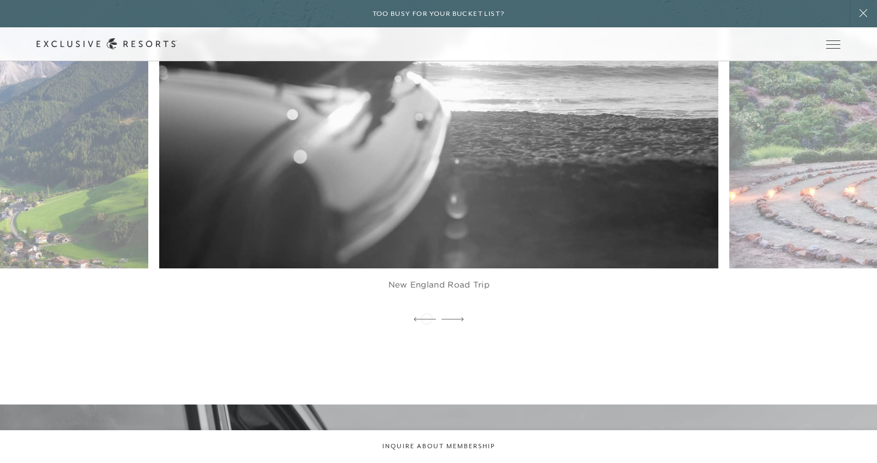
click at [427, 318] on icon at bounding box center [425, 319] width 22 height 4
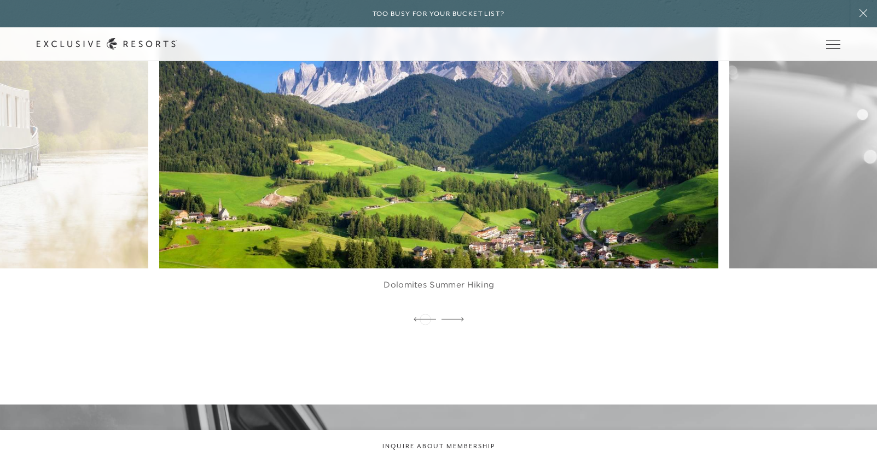
click at [425, 318] on icon at bounding box center [425, 319] width 22 height 4
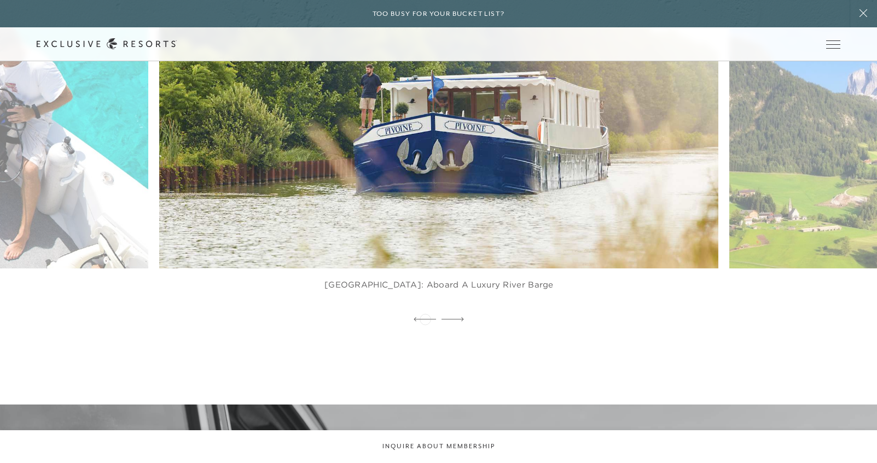
click at [425, 318] on icon at bounding box center [425, 319] width 22 height 4
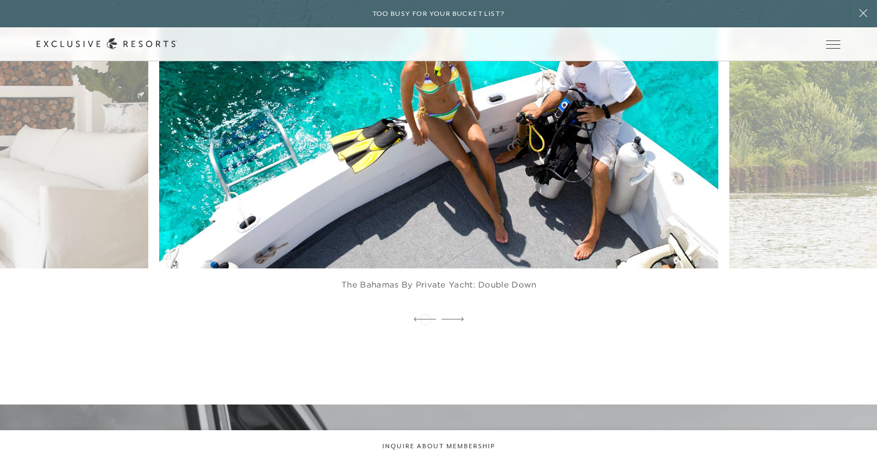
click at [425, 318] on icon at bounding box center [425, 319] width 22 height 4
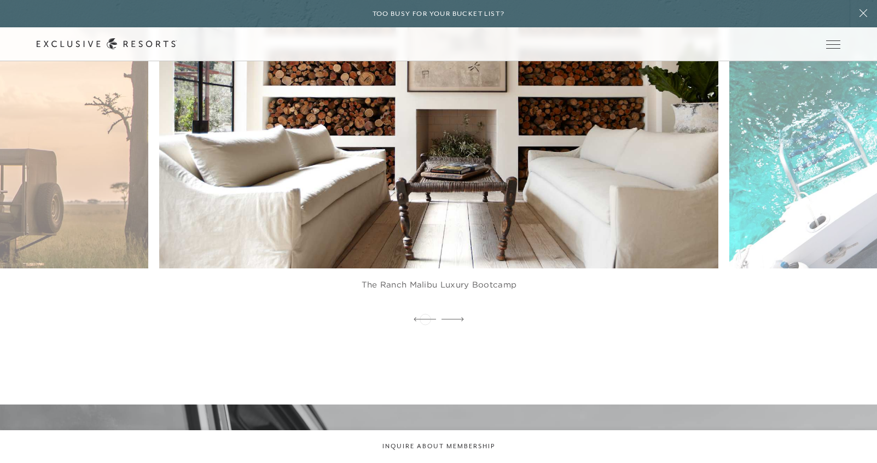
click at [425, 318] on icon at bounding box center [425, 319] width 22 height 4
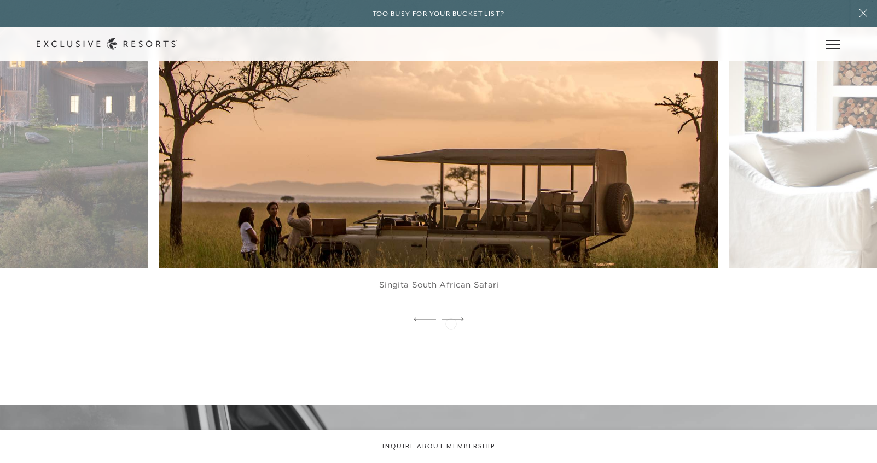
click at [451, 323] on div at bounding box center [452, 320] width 22 height 16
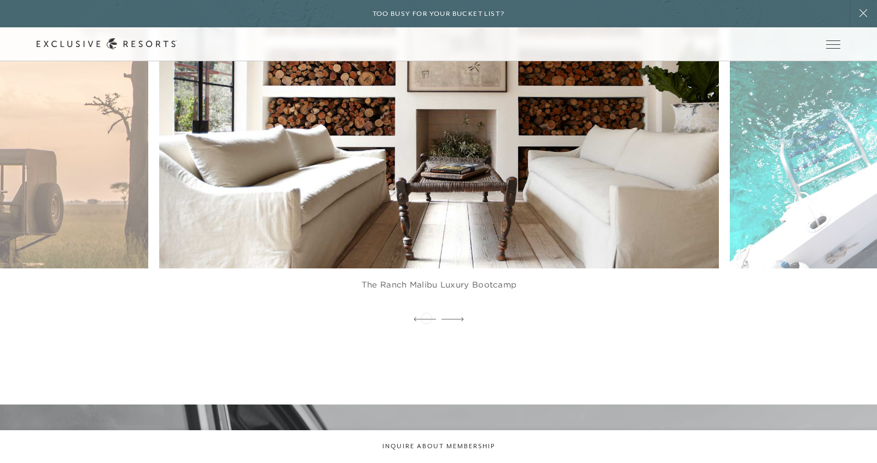
click at [426, 317] on icon at bounding box center [425, 319] width 22 height 4
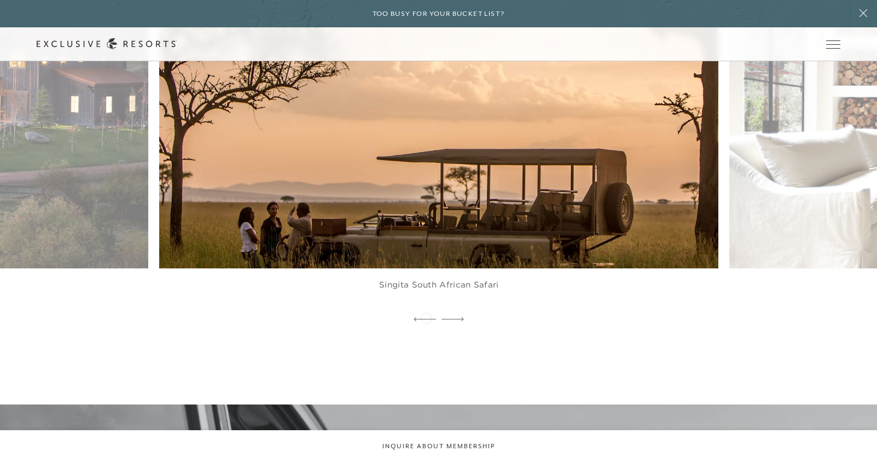
click at [426, 317] on icon at bounding box center [425, 319] width 22 height 4
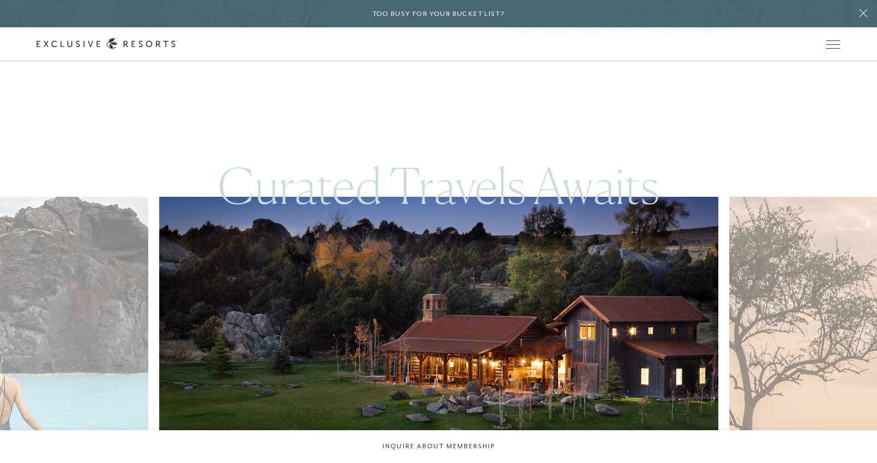
scroll to position [766, 0]
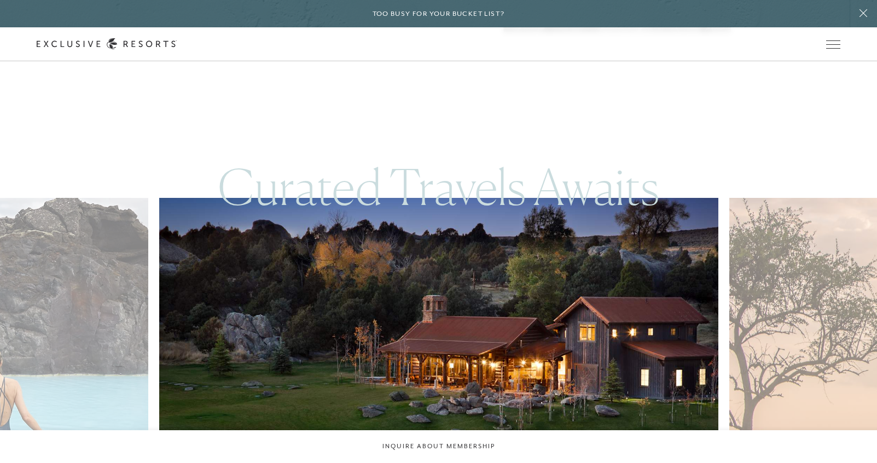
click at [432, 349] on img at bounding box center [457, 370] width 615 height 379
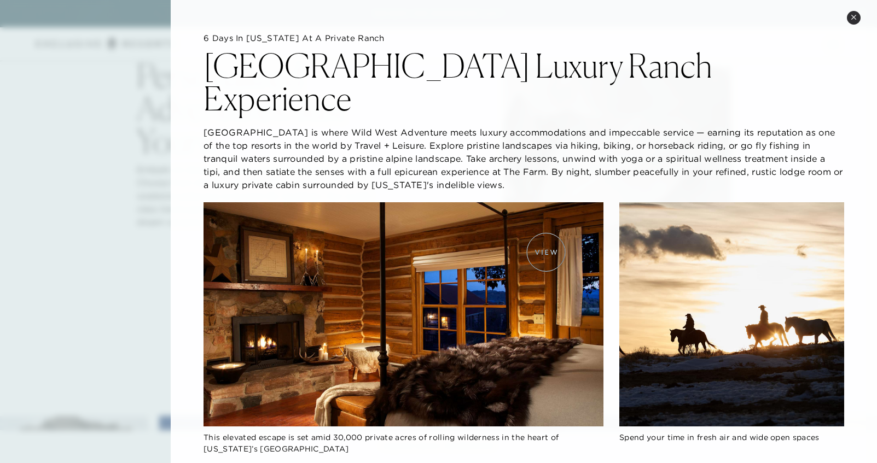
scroll to position [492, 0]
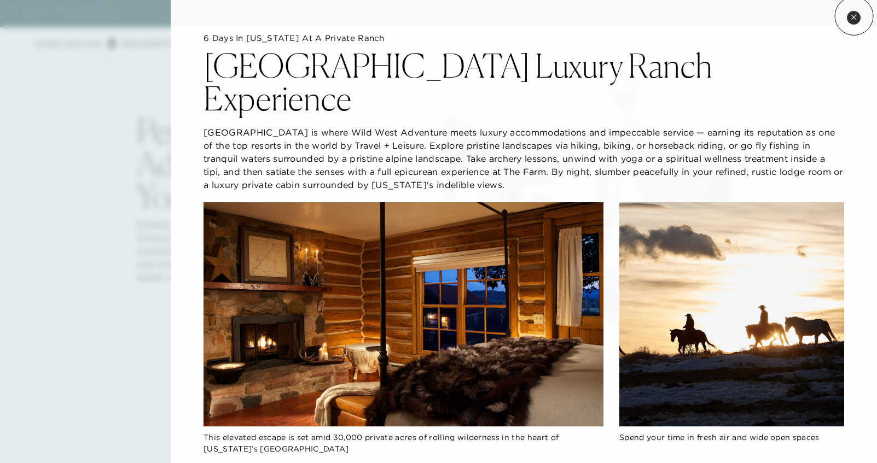
click at [853, 16] on icon at bounding box center [854, 17] width 6 height 6
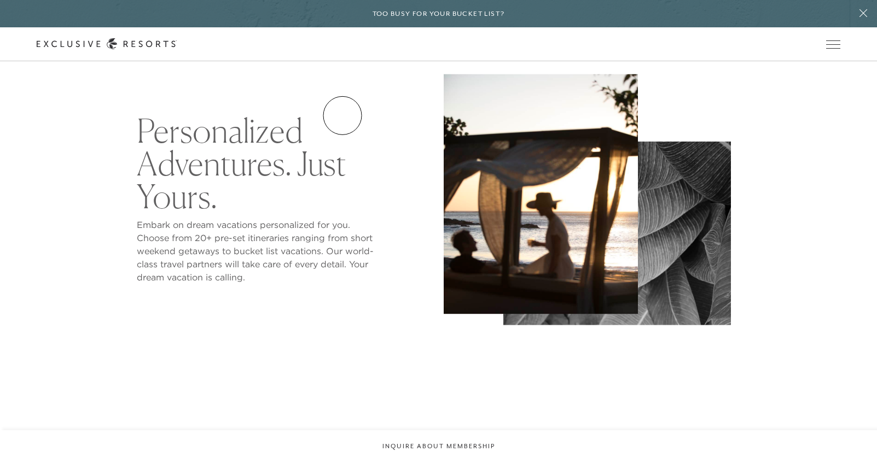
click at [0, 0] on link "Residence Collection" at bounding box center [0, 0] width 0 height 0
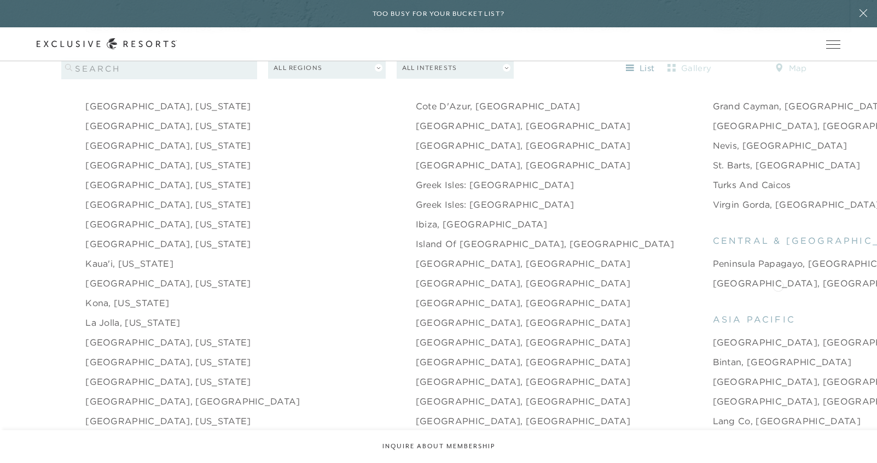
scroll to position [1258, 0]
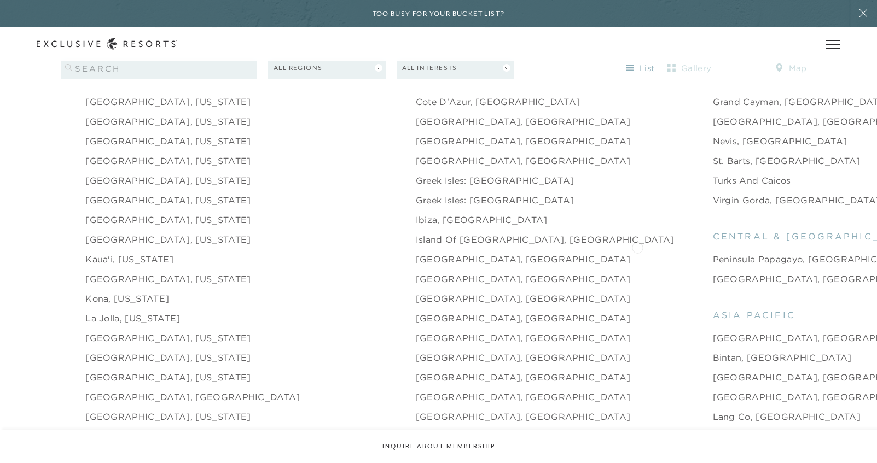
click at [713, 253] on link "Peninsula Papagayo, [GEOGRAPHIC_DATA]" at bounding box center [813, 259] width 200 height 13
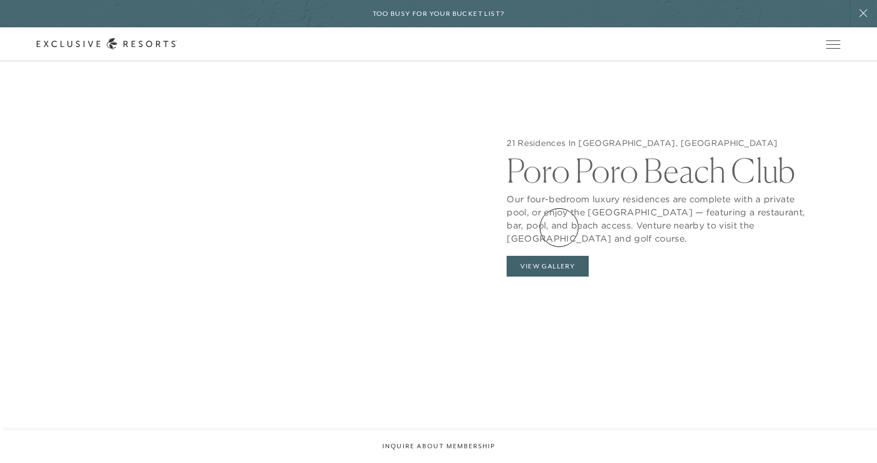
scroll to position [1149, 0]
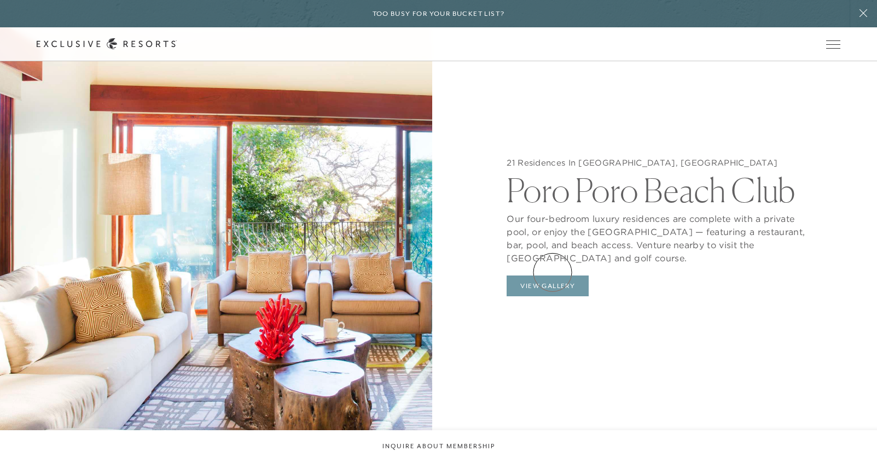
click at [553, 276] on button "View Gallery" at bounding box center [548, 286] width 82 height 21
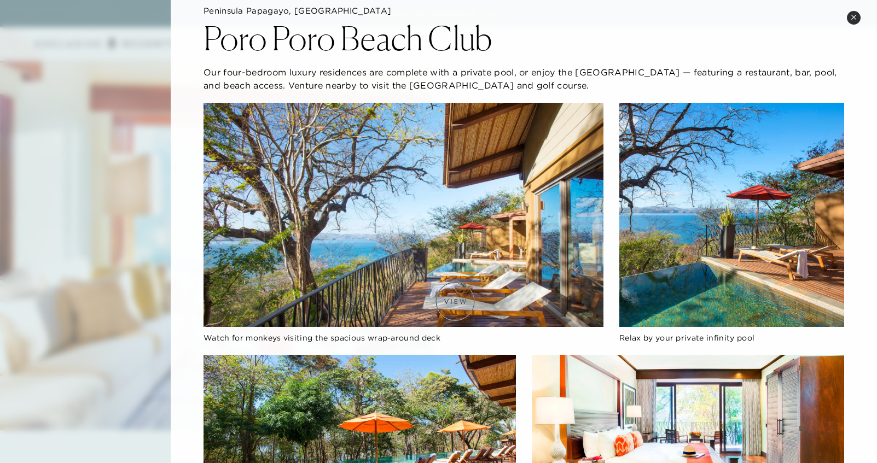
scroll to position [0, 0]
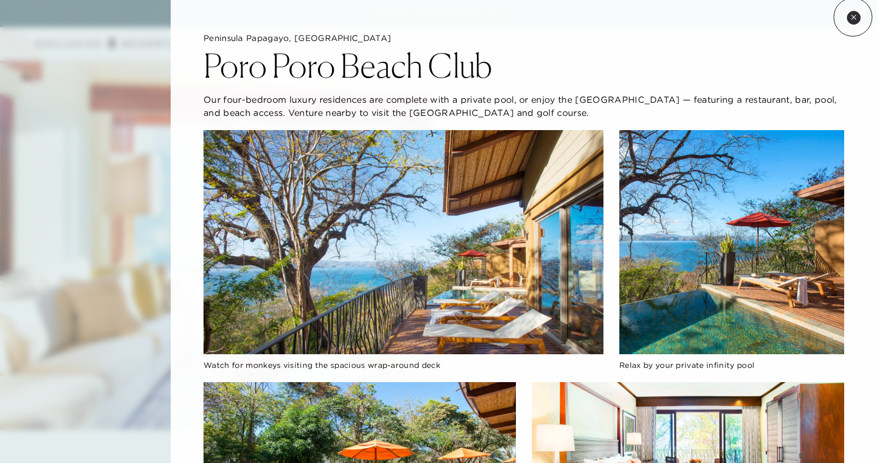
click at [853, 17] on icon at bounding box center [854, 17] width 6 height 6
